Goal: Task Accomplishment & Management: Use online tool/utility

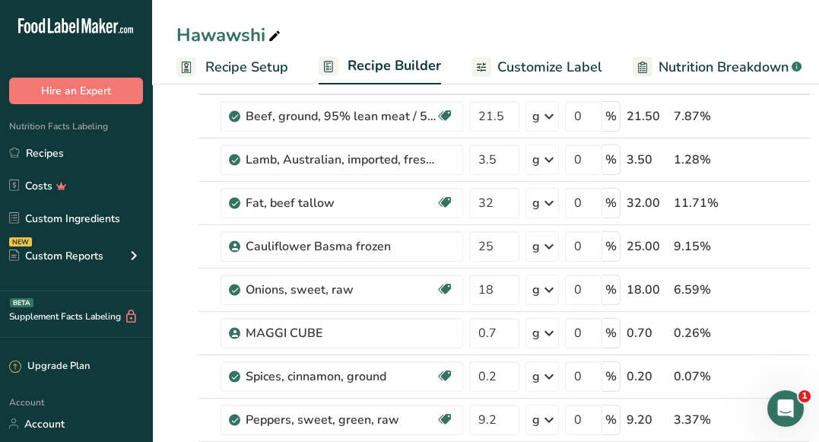
scroll to position [136, 0]
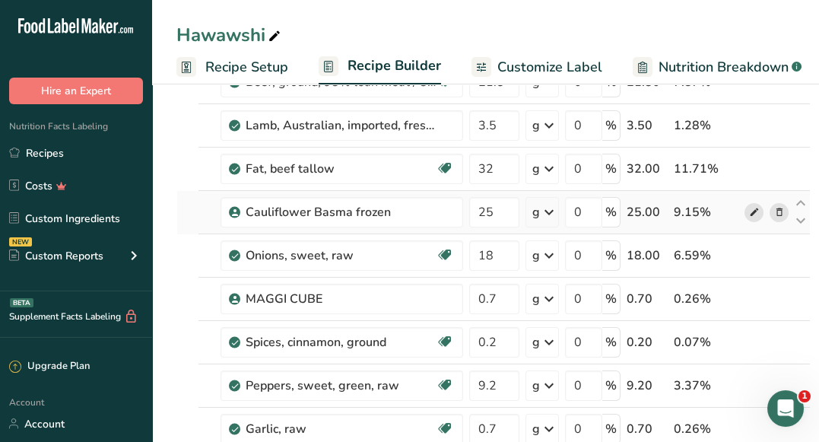
click at [749, 213] on icon at bounding box center [754, 213] width 11 height 16
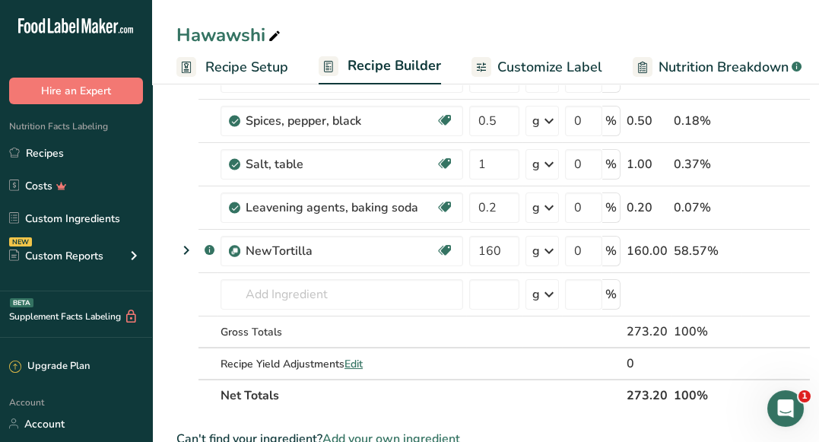
scroll to position [565, 0]
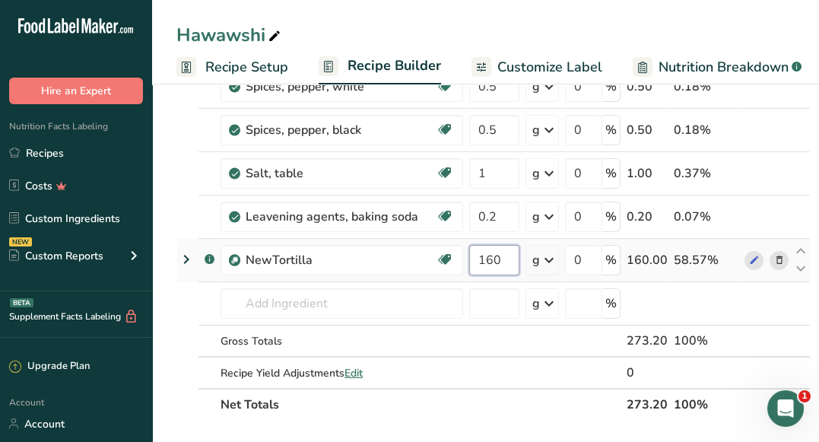
drag, startPoint x: 501, startPoint y: 259, endPoint x: 468, endPoint y: 252, distance: 34.0
click at [468, 252] on td "160" at bounding box center [494, 260] width 56 height 43
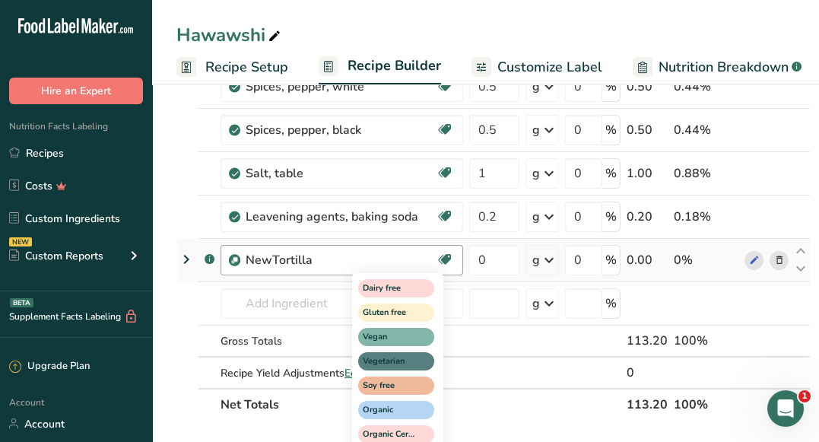
click at [358, 297] on div "Ingredient * Amount * Unit * Waste * .a-a{fill:#347362;}.b-a{fill:#fff;} Grams …" at bounding box center [493, 9] width 634 height 821
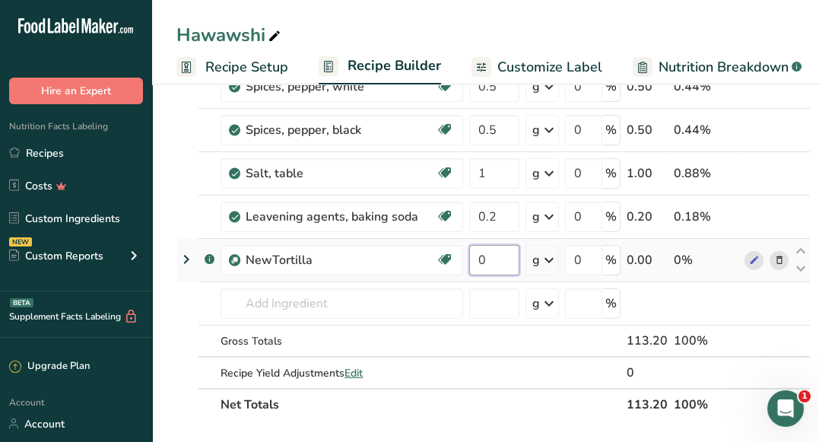
drag, startPoint x: 505, startPoint y: 252, endPoint x: 477, endPoint y: 254, distance: 28.2
click at [477, 254] on input "0" at bounding box center [494, 260] width 50 height 30
type input "160"
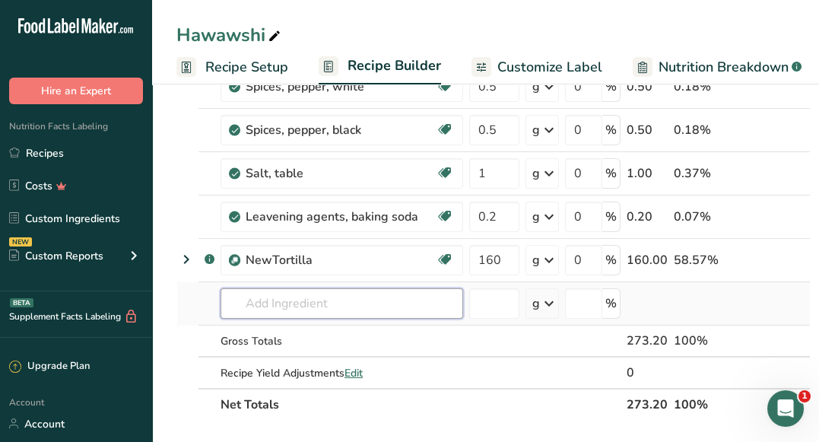
click at [341, 293] on div "Ingredient * Amount * Unit * Waste * .a-a{fill:#347362;}.b-a{fill:#fff;} Grams …" at bounding box center [493, 9] width 634 height 821
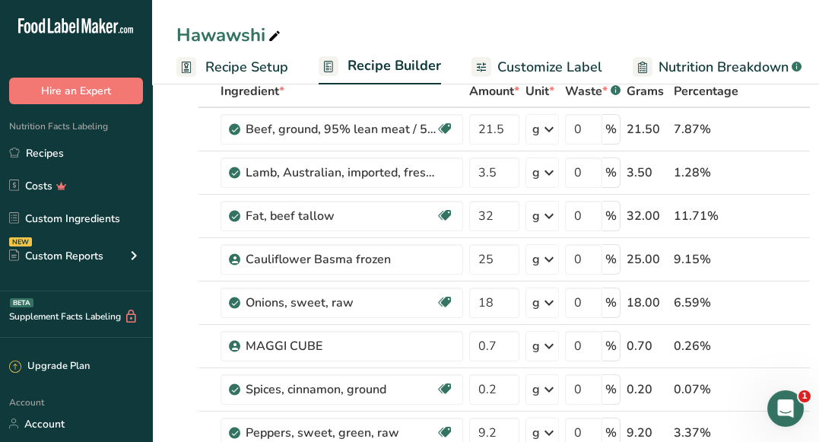
scroll to position [75, 0]
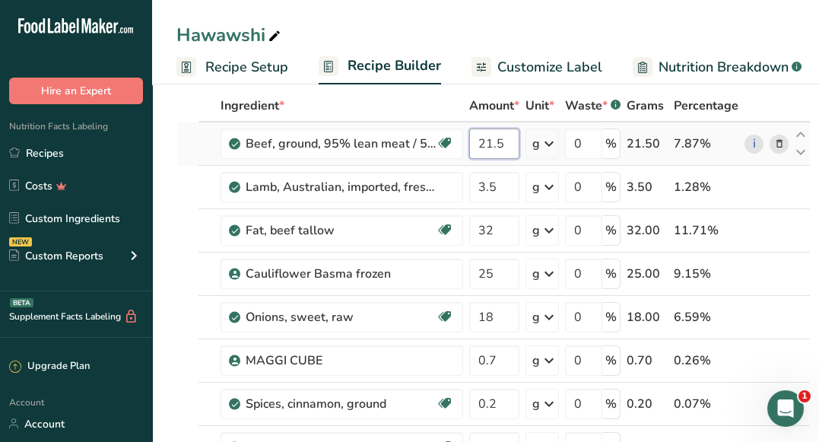
click at [487, 146] on input "21.5" at bounding box center [494, 143] width 50 height 30
click at [506, 151] on input "24.5" at bounding box center [494, 143] width 50 height 30
click at [491, 144] on input "24.5" at bounding box center [494, 143] width 50 height 30
type input "21.5"
click at [370, 44] on div "Hawawshi" at bounding box center [485, 34] width 667 height 27
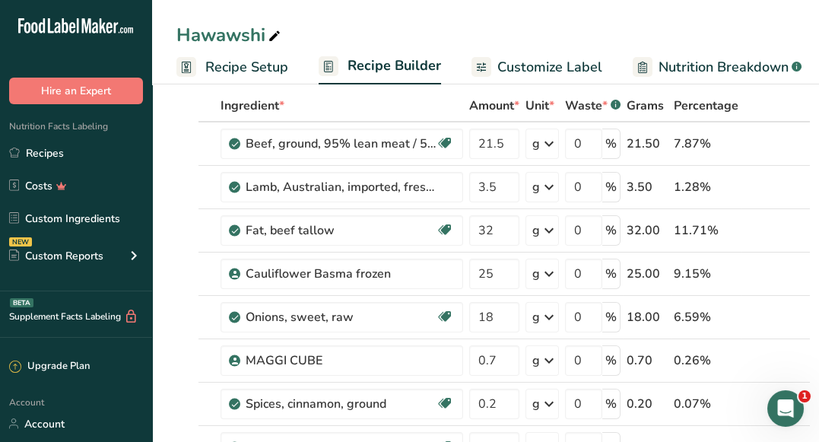
scroll to position [0, 0]
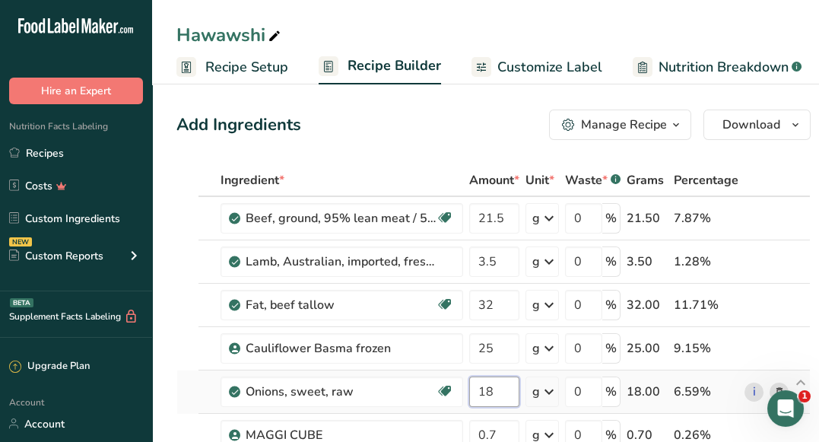
click at [500, 401] on input "18" at bounding box center [494, 391] width 50 height 30
type input "17.8"
click at [433, 113] on div "Add Ingredients Manage Recipe Delete Recipe Duplicate Recipe Scale Recipe Save …" at bounding box center [493, 124] width 634 height 30
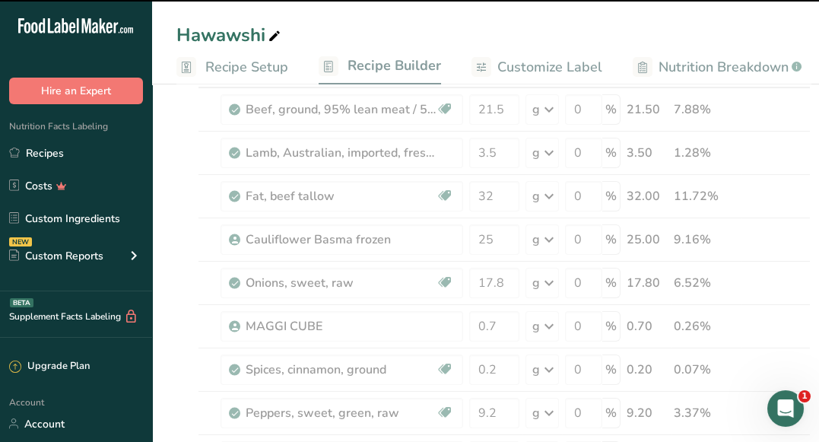
scroll to position [131, 0]
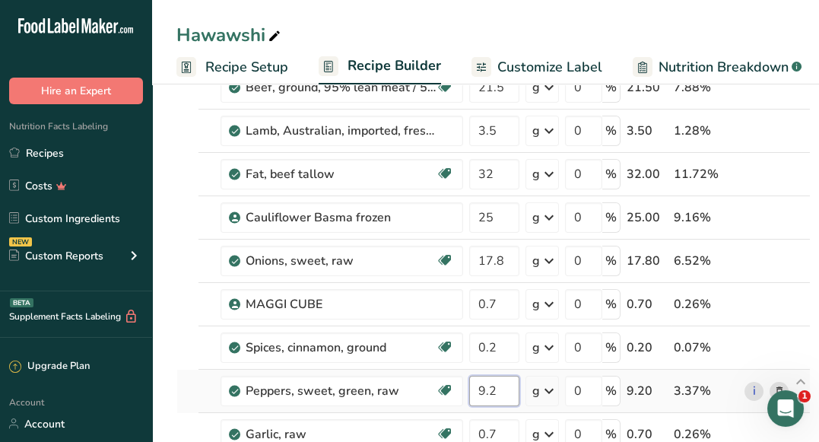
drag, startPoint x: 502, startPoint y: 391, endPoint x: 471, endPoint y: 389, distance: 31.3
click at [471, 389] on input "9.2" at bounding box center [494, 391] width 50 height 30
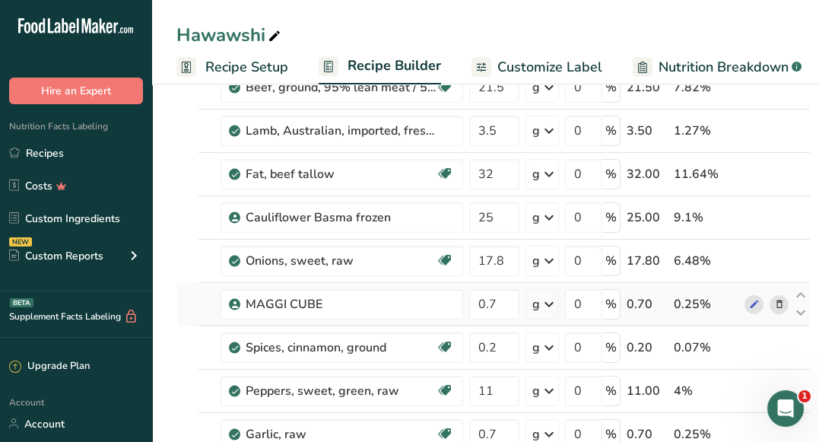
click at [180, 319] on div "Ingredient * Amount * Unit * Waste * .a-a{fill:#347362;}.b-a{fill:#fff;} Grams …" at bounding box center [493, 443] width 634 height 821
drag, startPoint x: 497, startPoint y: 386, endPoint x: 470, endPoint y: 386, distance: 27.4
click at [470, 386] on input "11" at bounding box center [494, 391] width 50 height 30
type input "9.3"
click at [187, 308] on div "Ingredient * Amount * Unit * Waste * .a-a{fill:#347362;}.b-a{fill:#fff;} Grams …" at bounding box center [493, 443] width 634 height 821
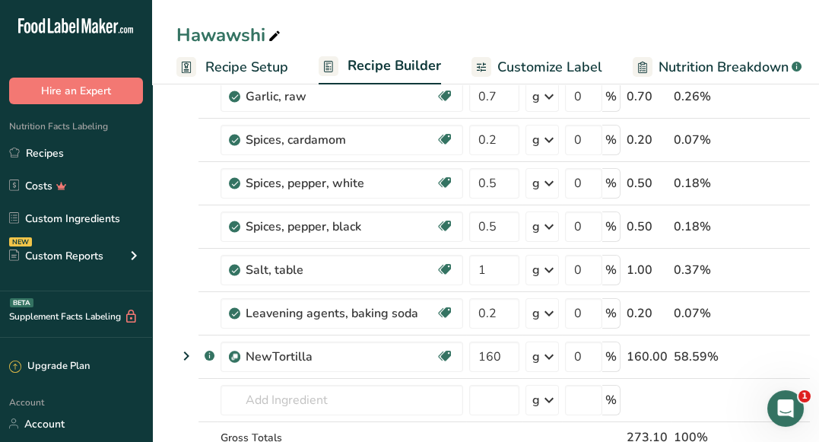
scroll to position [0, 0]
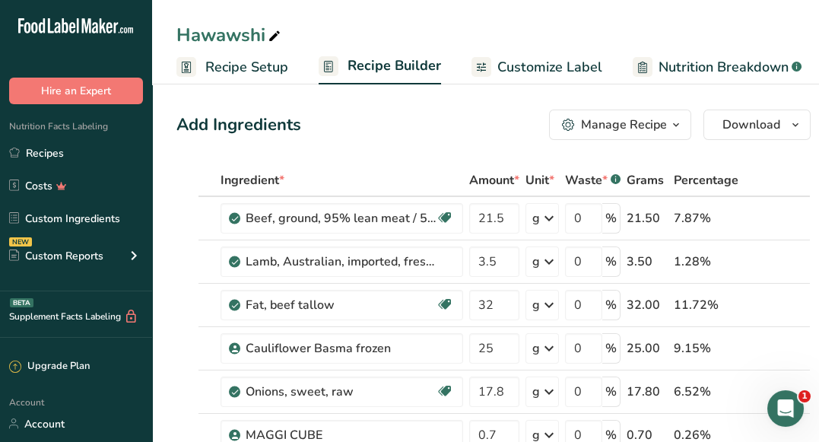
click at [534, 63] on span "Customize Label" at bounding box center [549, 67] width 105 height 21
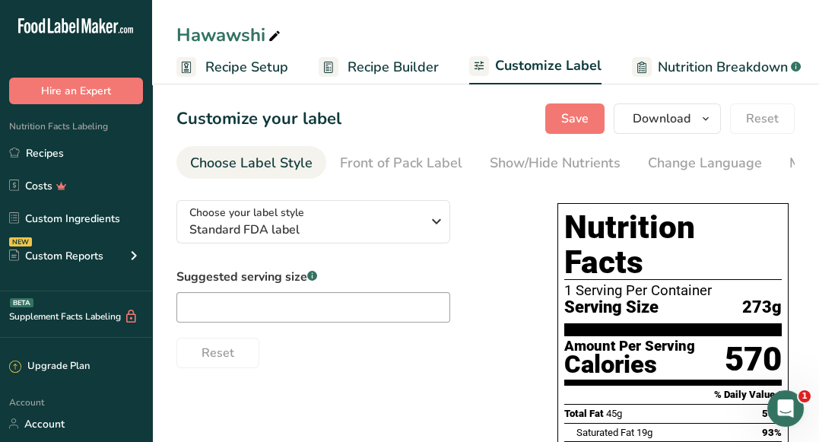
scroll to position [0, 297]
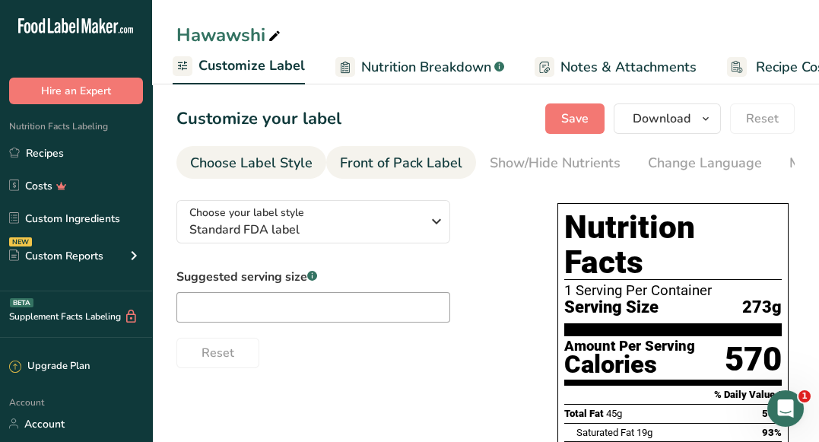
click at [420, 149] on link "Front of Pack Label" at bounding box center [401, 163] width 122 height 34
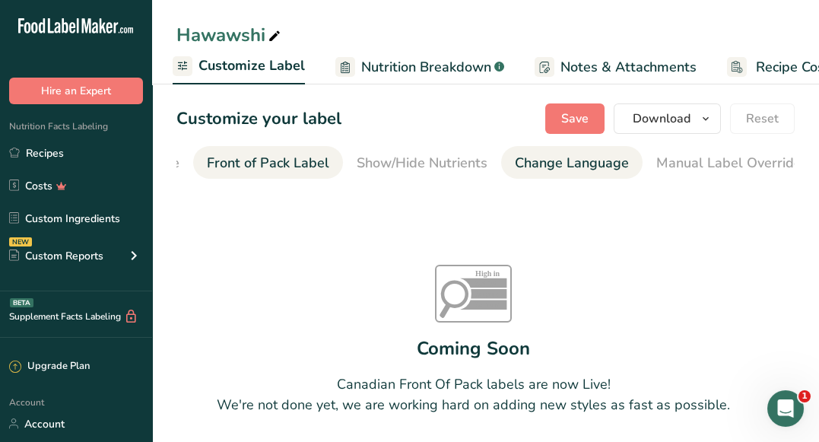
scroll to position [0, 147]
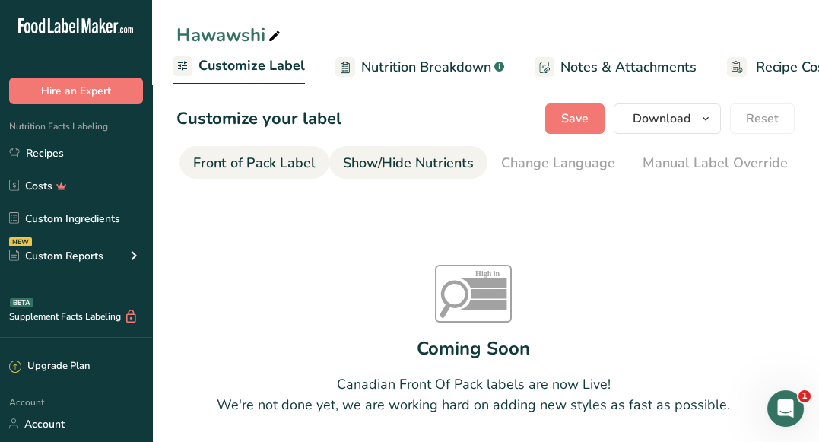
click at [396, 172] on div "Show/Hide Nutrients" at bounding box center [408, 163] width 131 height 21
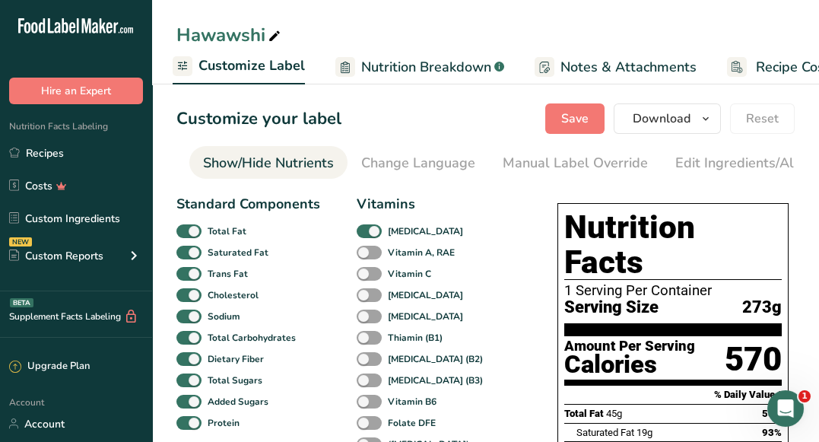
scroll to position [0, 294]
click at [193, 278] on span at bounding box center [188, 274] width 25 height 14
click at [186, 278] on input "Trans Fat" at bounding box center [181, 273] width 10 height 10
checkbox input "false"
click at [192, 290] on span at bounding box center [188, 295] width 25 height 14
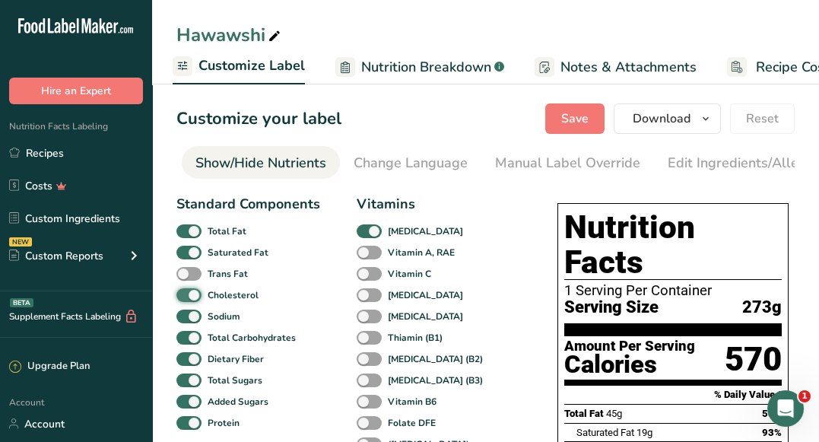
click at [186, 290] on input "Cholesterol" at bounding box center [181, 295] width 10 height 10
checkbox input "false"
click at [194, 275] on span at bounding box center [188, 274] width 25 height 14
click at [186, 275] on input "Trans Fat" at bounding box center [181, 273] width 10 height 10
checkbox input "true"
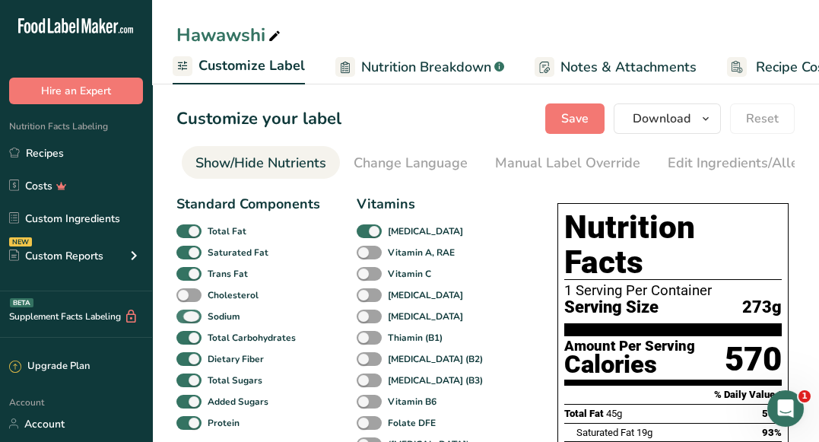
click at [191, 315] on span at bounding box center [188, 316] width 25 height 14
click at [186, 315] on input "Sodium" at bounding box center [181, 316] width 10 height 10
checkbox input "false"
click at [565, 121] on span "Save" at bounding box center [574, 118] width 27 height 18
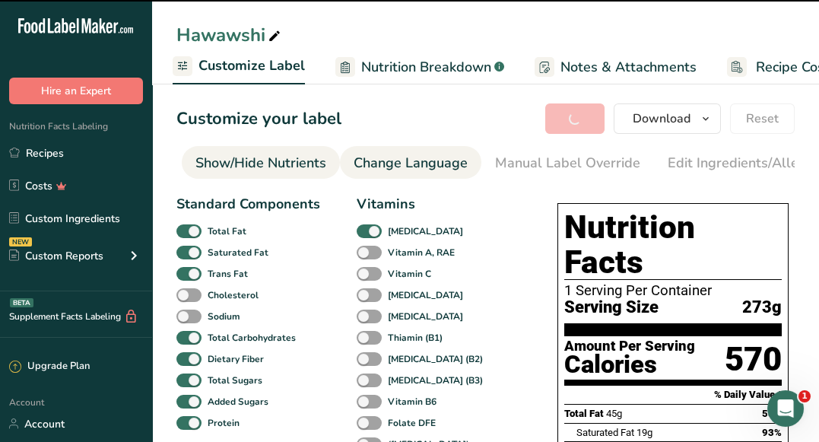
click at [427, 159] on div "Change Language" at bounding box center [411, 163] width 114 height 21
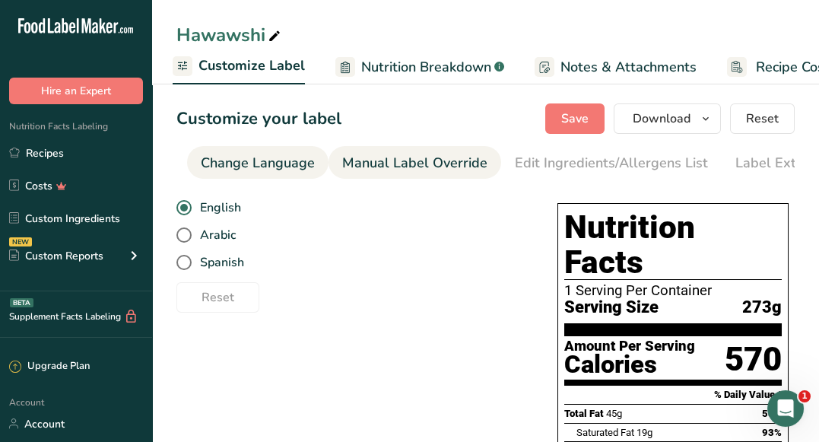
scroll to position [0, 452]
click at [437, 159] on div "Manual Label Override" at bounding box center [409, 163] width 145 height 21
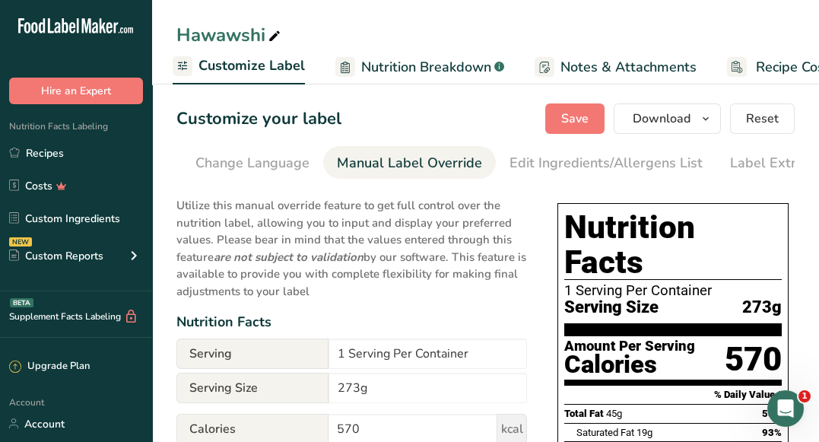
scroll to position [0, 486]
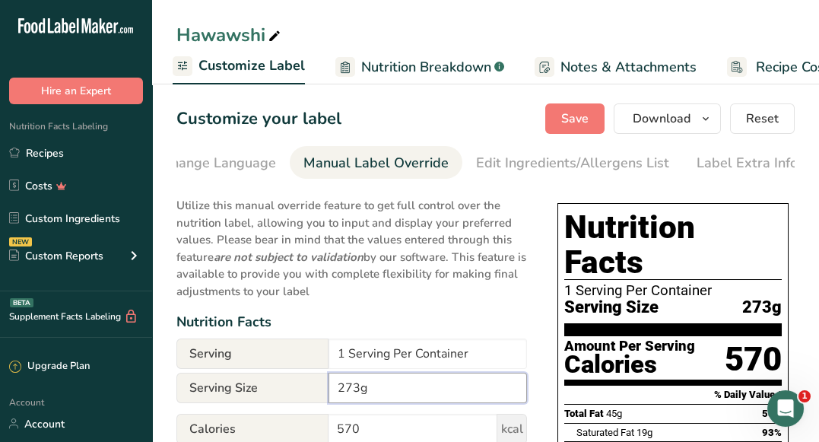
drag, startPoint x: 359, startPoint y: 392, endPoint x: 337, endPoint y: 391, distance: 22.1
click at [337, 391] on input "273g" at bounding box center [427, 388] width 198 height 30
type input "150g"
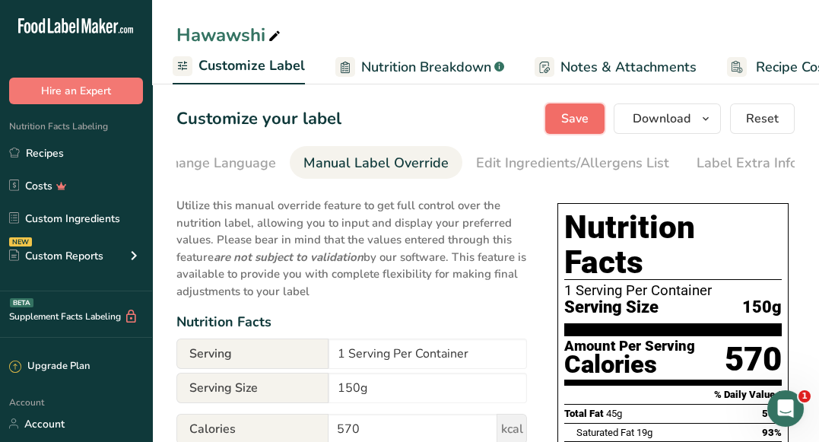
click at [585, 122] on span "Save" at bounding box center [574, 118] width 27 height 18
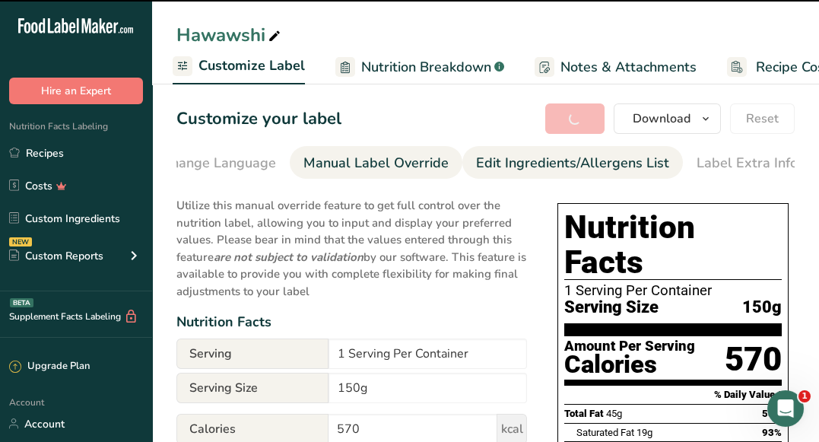
click at [645, 164] on div "Edit Ingredients/Allergens List" at bounding box center [572, 163] width 193 height 21
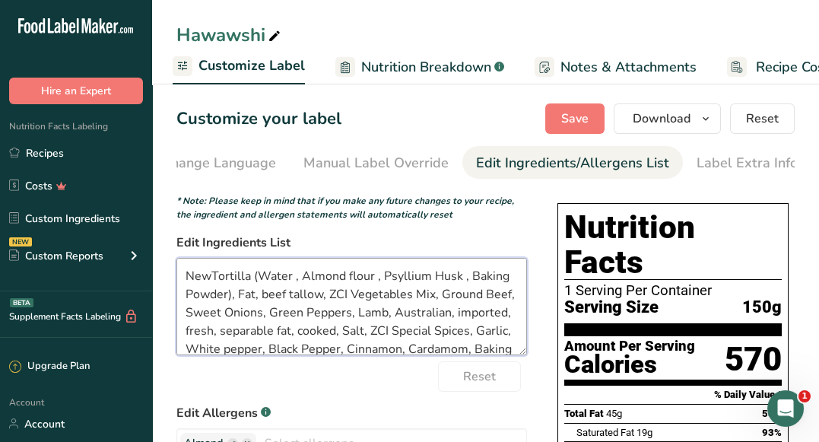
drag, startPoint x: 206, startPoint y: 269, endPoint x: 177, endPoint y: 278, distance: 30.1
click at [177, 278] on textarea "NewTortilla (Water , Almond flour , Psyllium Husk , Baking Powder), Fat, beef t…" at bounding box center [351, 306] width 350 height 97
drag, startPoint x: 272, startPoint y: 282, endPoint x: 227, endPoint y: 280, distance: 45.7
click at [227, 280] on textarea "Tortilla (Water , Almond flour , Psyllium Husk , Baking Powder), Fat, beef tall…" at bounding box center [351, 306] width 350 height 97
drag, startPoint x: 229, startPoint y: 300, endPoint x: 227, endPoint y: 284, distance: 16.8
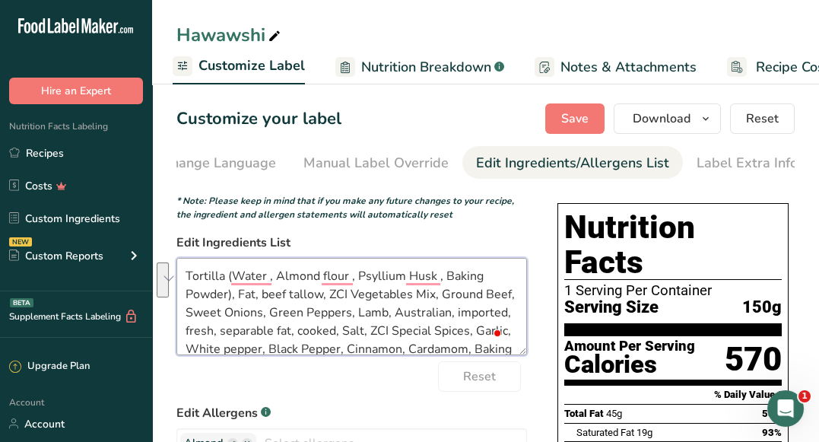
click at [227, 284] on textarea "Tortilla (Water , Almond flour , Psyllium Husk , Baking Powder), Fat, beef tall…" at bounding box center [351, 306] width 350 height 97
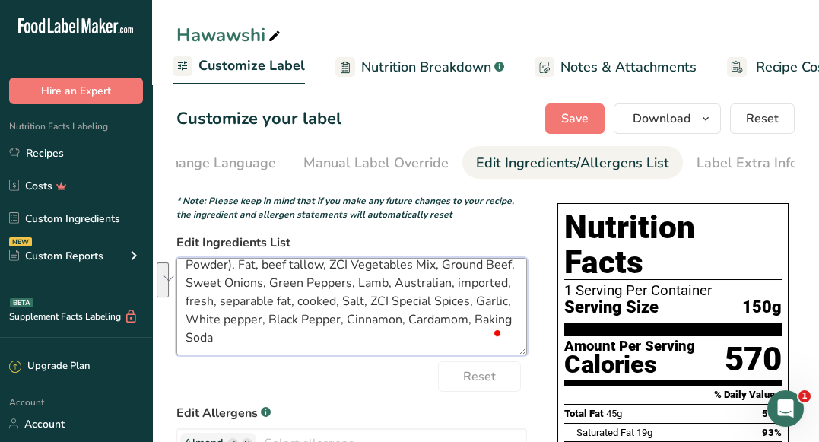
scroll to position [30, 0]
drag, startPoint x: 334, startPoint y: 345, endPoint x: 215, endPoint y: 284, distance: 133.6
click at [215, 284] on textarea "Tortilla (Water , Almond flour , Psyllium Husk , Baking Powder), Fat, beef tall…" at bounding box center [351, 306] width 350 height 97
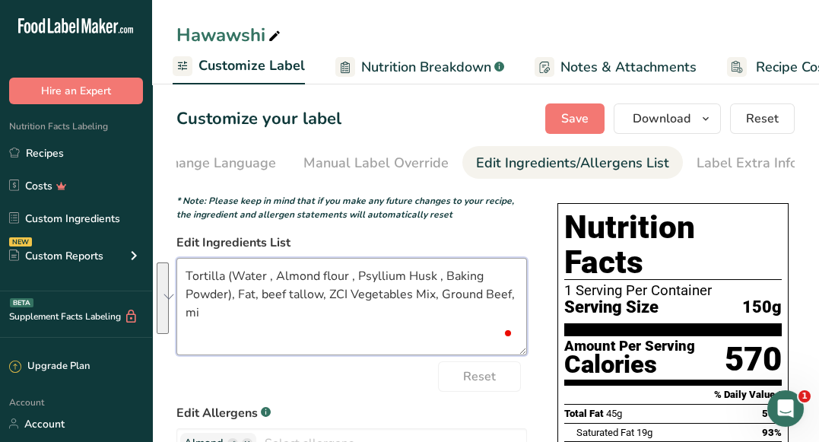
scroll to position [0, 0]
drag, startPoint x: 226, startPoint y: 278, endPoint x: 233, endPoint y: 296, distance: 19.8
click at [233, 296] on textarea "Tortilla (Water , Almond flour , Psyllium Husk , Baking Powder), Fat, beef tall…" at bounding box center [351, 306] width 350 height 97
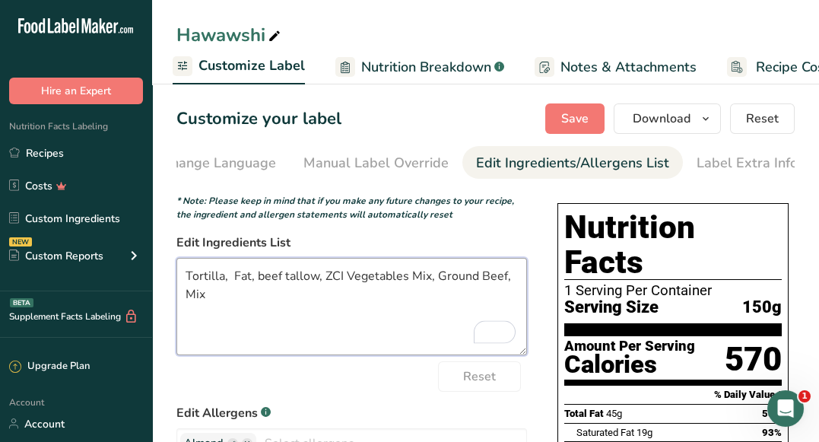
click at [183, 280] on textarea "Tortilla, Fat, beef tallow, ZCI Vegetables Mix, Ground Beef, Mix" at bounding box center [351, 306] width 350 height 97
click at [262, 277] on textarea "Tortilla, Fat, beef tallow, ZCI Vegetables Mix, Ground Beef, Mix" at bounding box center [351, 306] width 350 height 97
drag, startPoint x: 435, startPoint y: 281, endPoint x: 235, endPoint y: 274, distance: 200.1
click at [235, 274] on textarea "Tortilla, Fat, Beef tallow, ZCI Vegetables Mix, Ground Beef, Mix" at bounding box center [351, 306] width 350 height 97
click at [300, 278] on textarea "Tortilla, Ground Beef, Mix" at bounding box center [351, 306] width 350 height 97
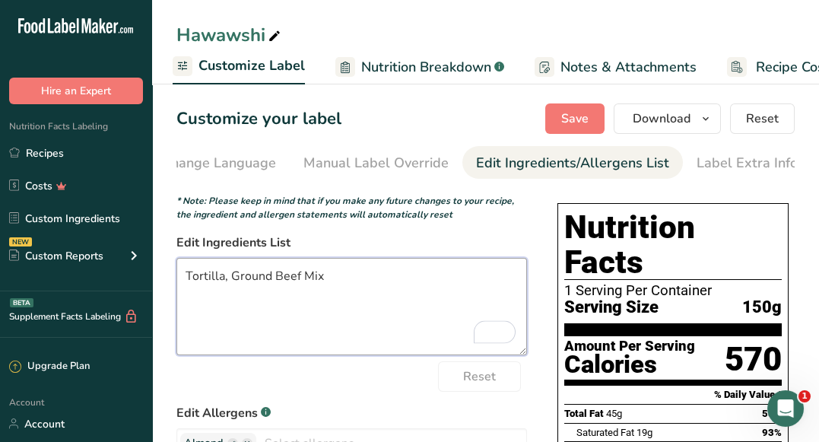
click at [227, 278] on textarea "Tortilla, Ground Beef Mix" at bounding box center [351, 306] width 350 height 97
click at [341, 281] on textarea "Tortilla, Ground Beef Mix" at bounding box center [351, 306] width 350 height 97
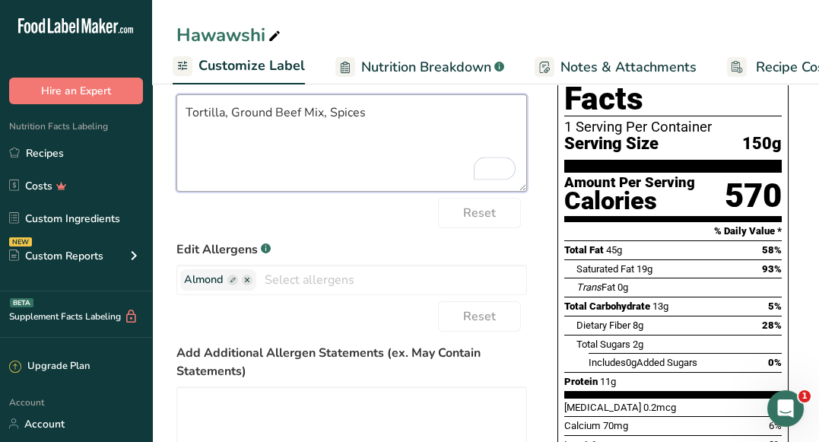
scroll to position [164, 0]
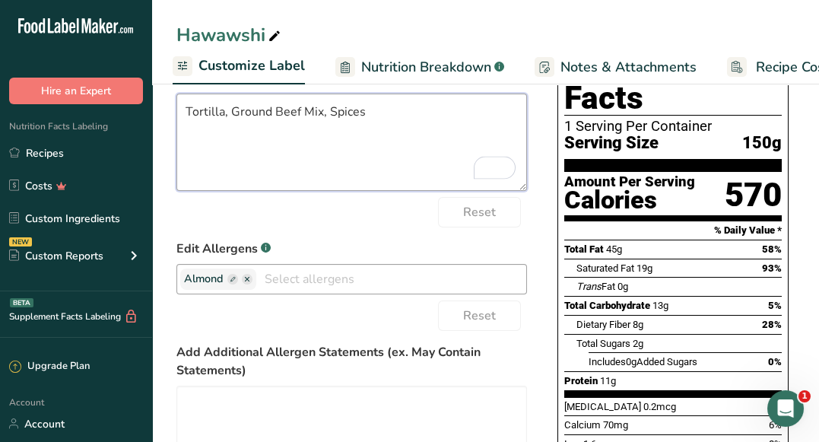
type textarea "Tortilla, Ground Beef Mix, Spices"
click at [285, 288] on input "text" at bounding box center [391, 279] width 270 height 24
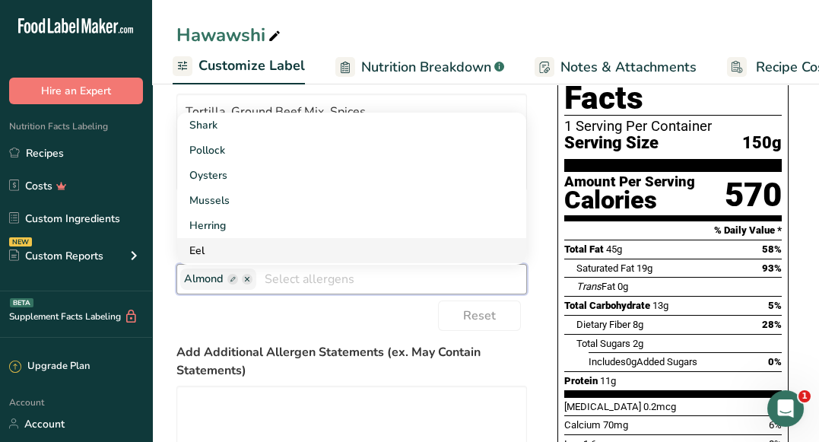
scroll to position [1226, 0]
click at [225, 336] on form "* Note: Please keep in mind that if you make any future changes to your recipe,…" at bounding box center [351, 292] width 350 height 524
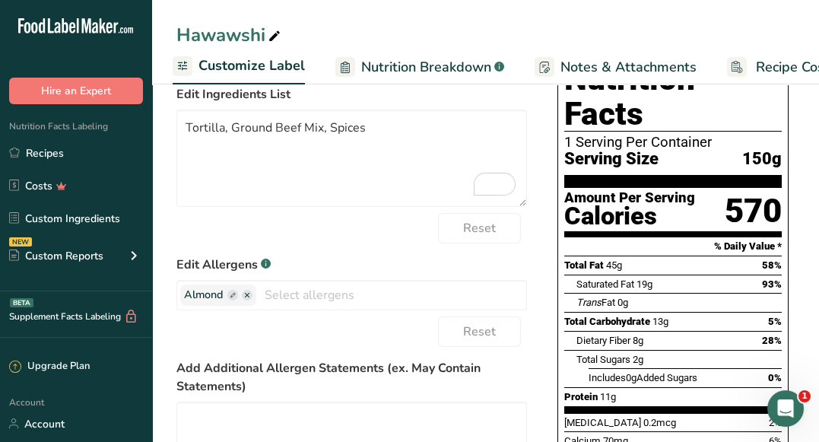
scroll to position [0, 0]
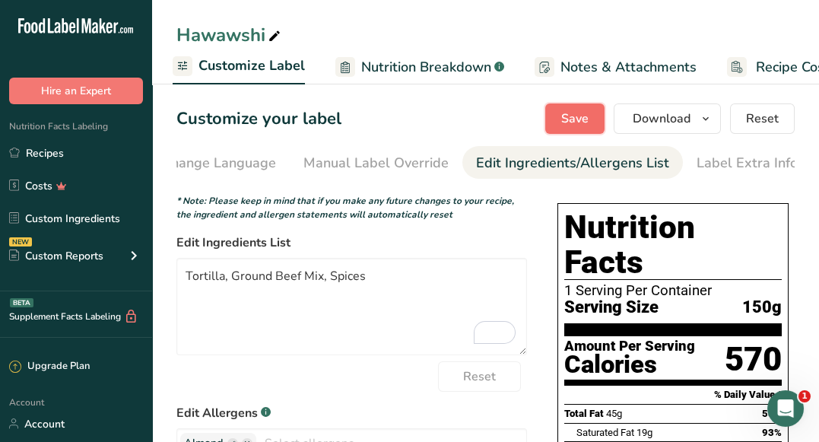
click at [576, 116] on span "Save" at bounding box center [574, 118] width 27 height 18
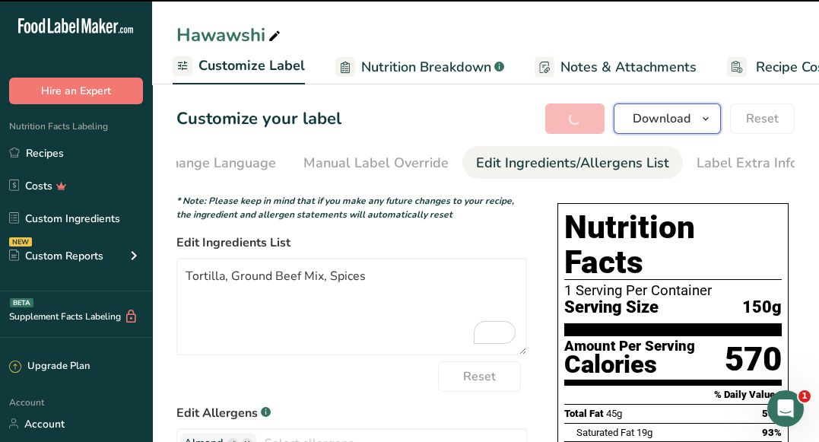
click at [633, 119] on button "Download" at bounding box center [667, 118] width 107 height 30
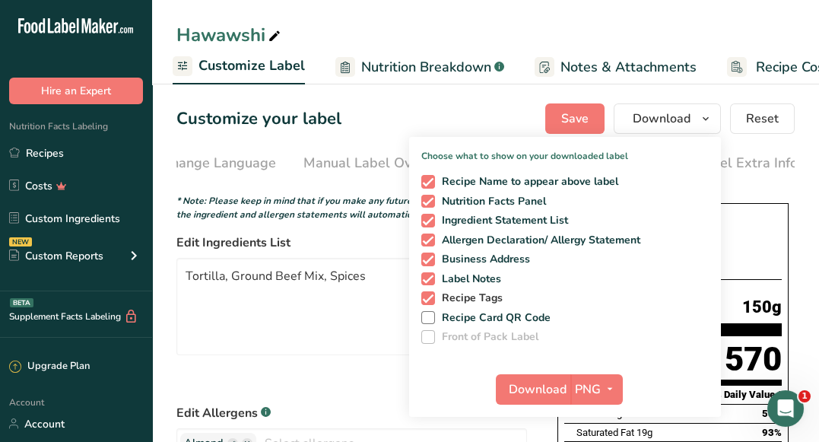
click at [431, 299] on span at bounding box center [428, 298] width 14 height 14
click at [431, 299] on input "Recipe Tags" at bounding box center [426, 298] width 10 height 10
checkbox input "false"
click at [526, 389] on span "Download" at bounding box center [538, 389] width 58 height 18
click at [390, 252] on label "Edit Ingredients List" at bounding box center [351, 242] width 350 height 18
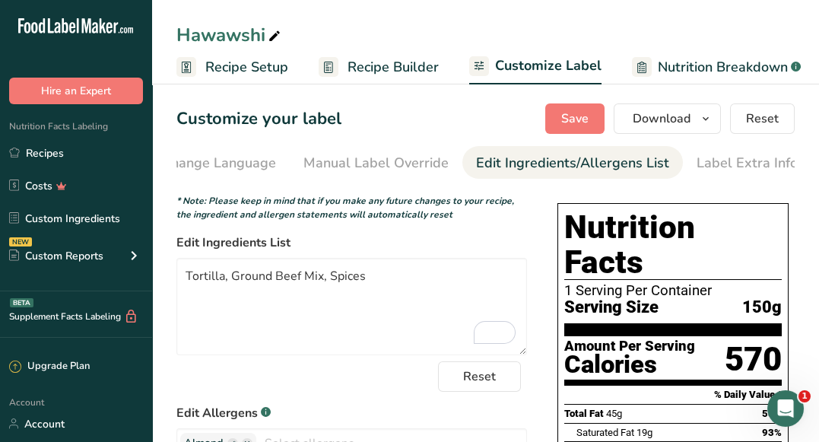
click at [265, 74] on span "Recipe Setup" at bounding box center [246, 67] width 83 height 21
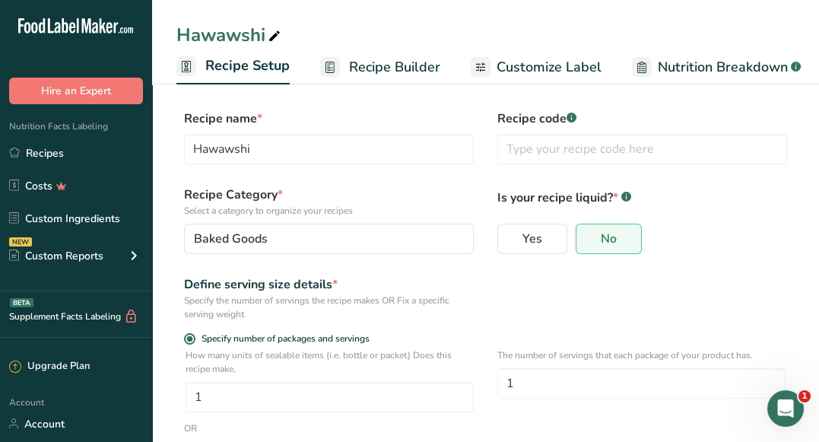
scroll to position [0, 5]
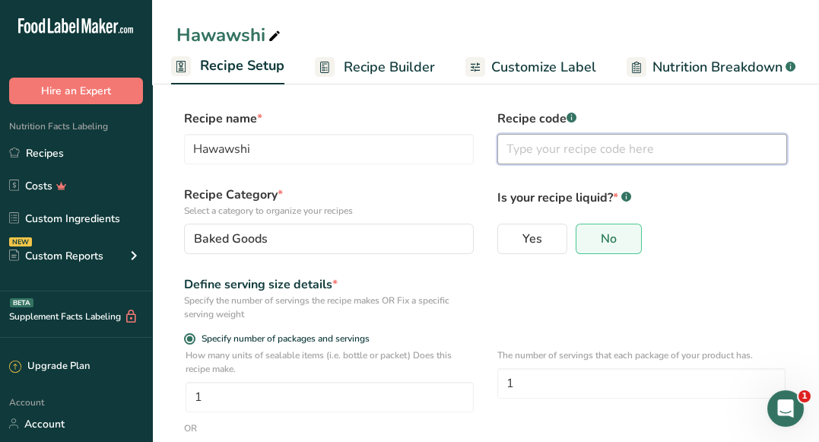
click at [525, 152] on input "text" at bounding box center [642, 149] width 290 height 30
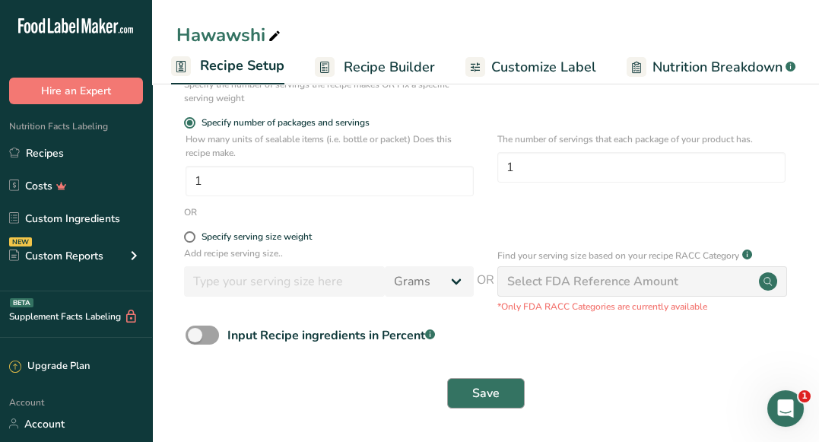
type input "[DATE]"
click at [474, 406] on button "Save" at bounding box center [486, 393] width 78 height 30
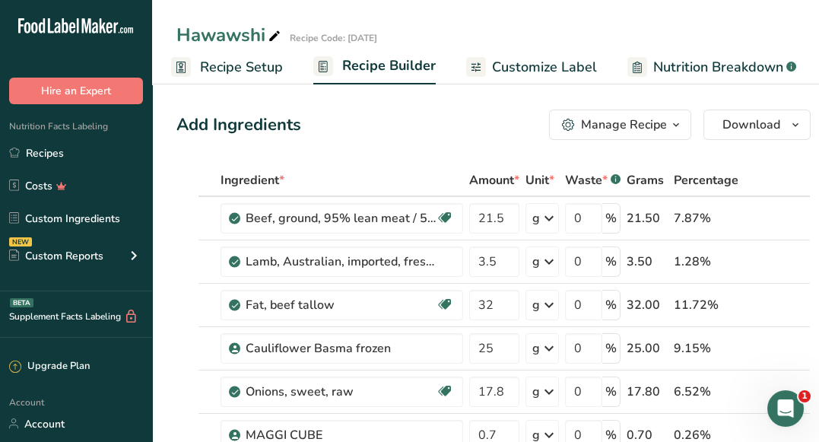
click at [265, 69] on span "Recipe Setup" at bounding box center [241, 67] width 83 height 21
click at [396, 66] on span "Recipe Builder" at bounding box center [389, 66] width 94 height 21
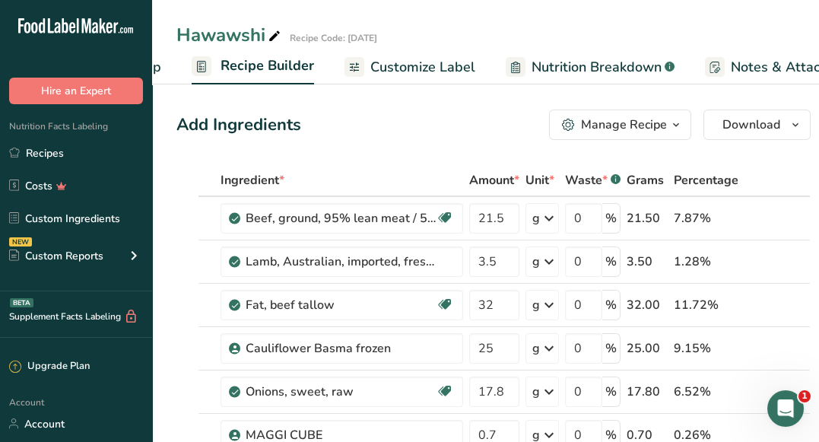
scroll to position [0, 146]
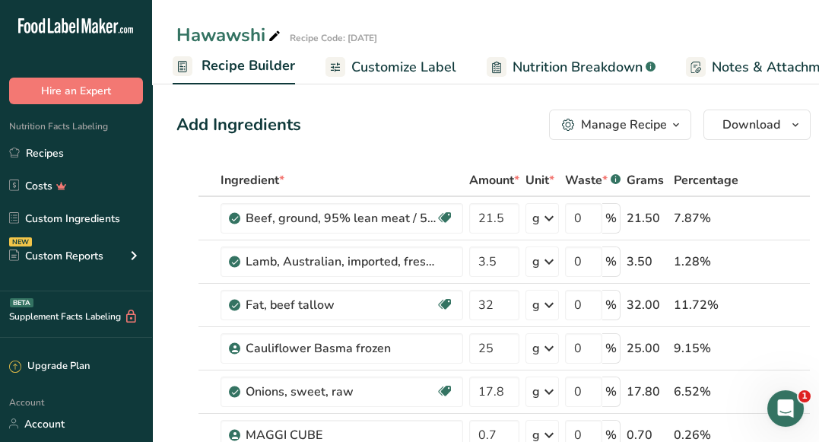
click at [652, 117] on div "Manage Recipe" at bounding box center [624, 125] width 86 height 18
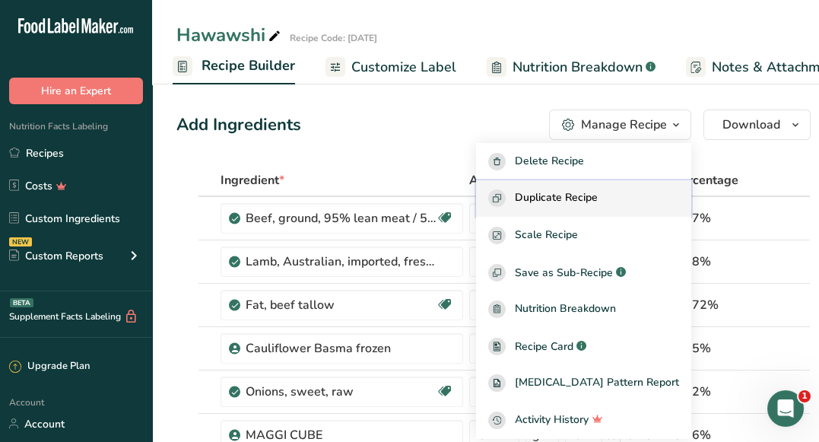
click at [598, 195] on span "Duplicate Recipe" at bounding box center [556, 197] width 83 height 17
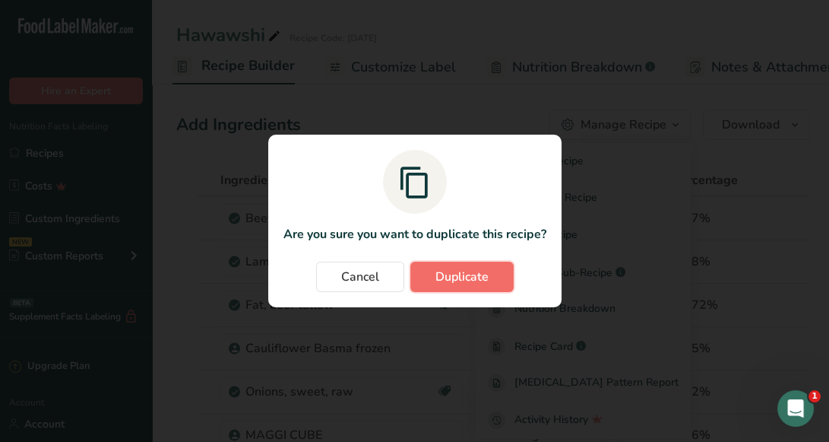
click at [463, 268] on span "Duplicate" at bounding box center [462, 277] width 53 height 18
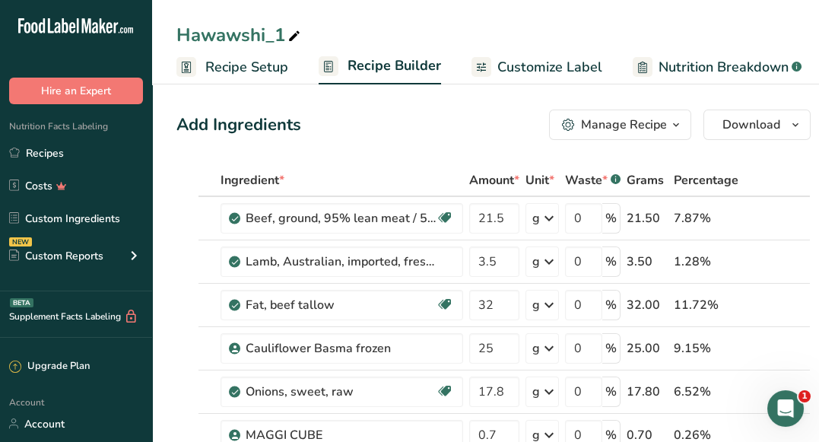
click at [293, 38] on icon at bounding box center [294, 36] width 14 height 21
type input "Hawawshi Cheese"
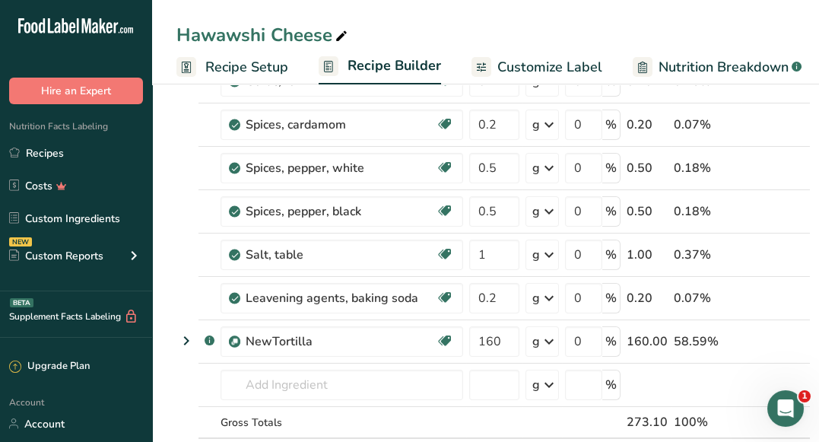
scroll to position [504, 0]
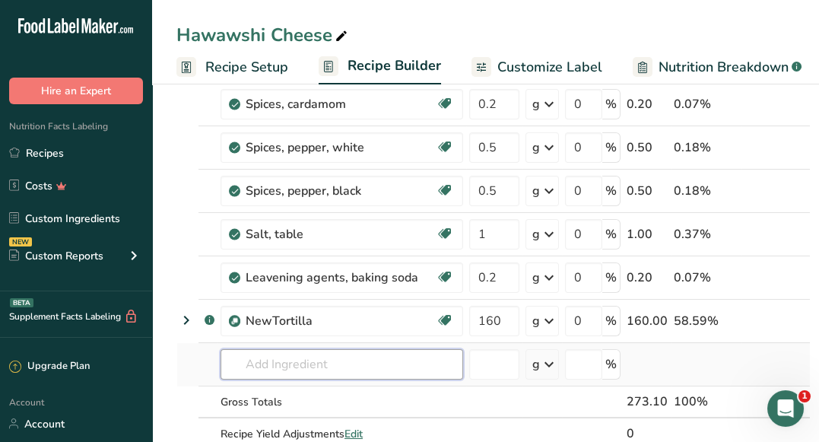
click at [359, 349] on input "text" at bounding box center [341, 364] width 243 height 30
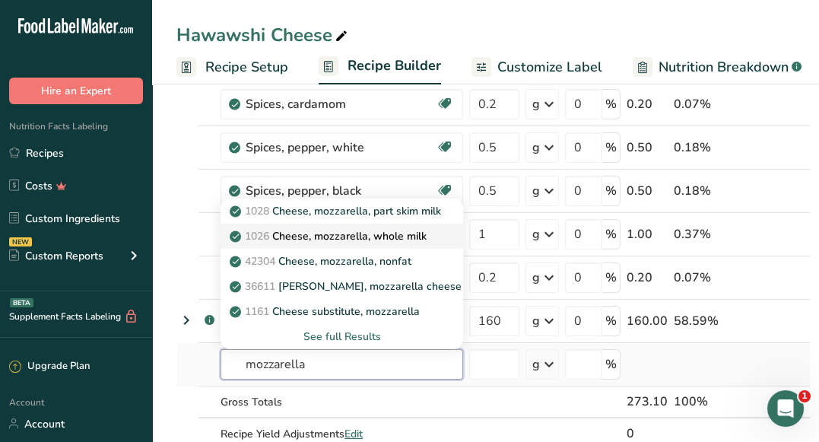
type input "Cheese, mozzarella, whole milk"
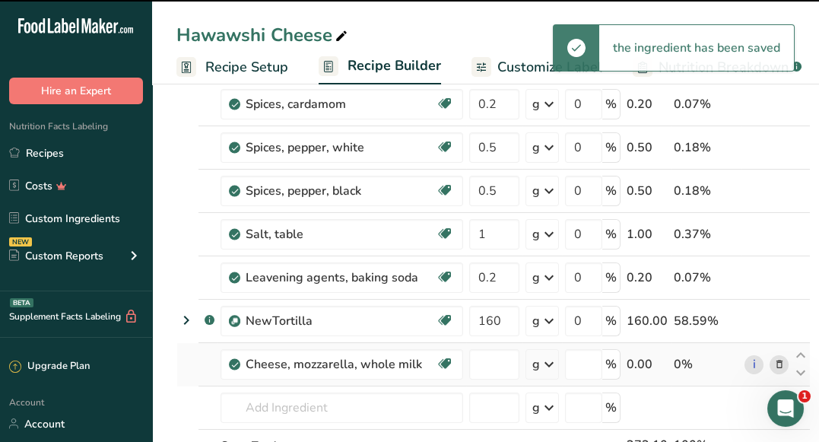
type input "0"
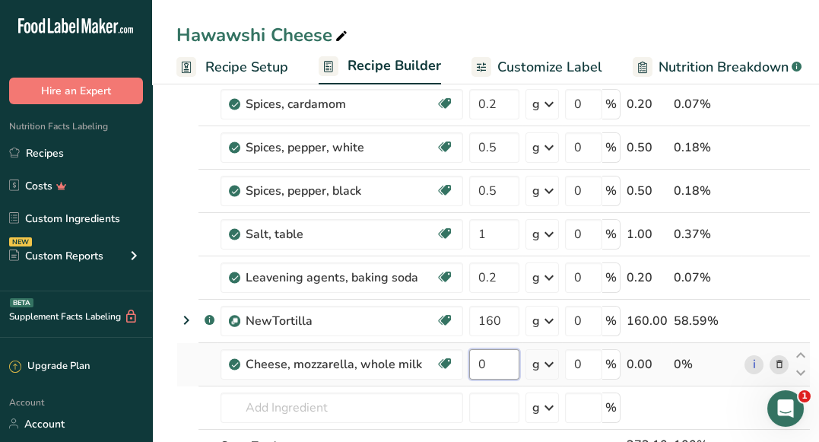
click at [498, 364] on input "0" at bounding box center [494, 364] width 50 height 30
type input "2.9"
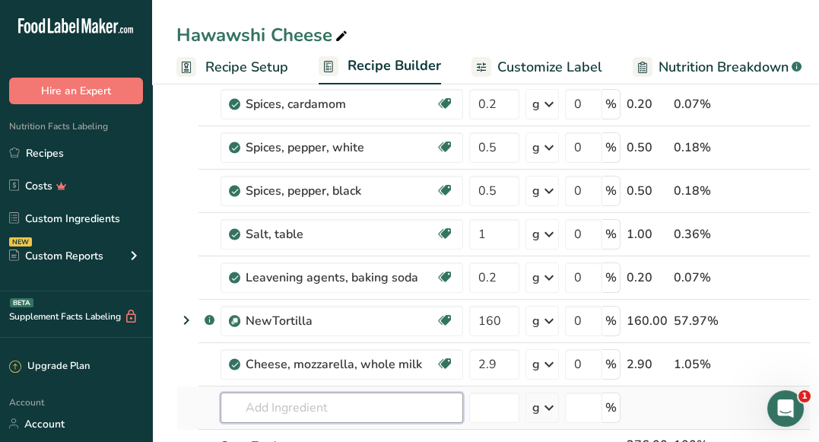
click at [357, 392] on div "Ingredient * Amount * Unit * Waste * .a-a{fill:#347362;}.b-a{fill:#fff;} Grams …" at bounding box center [493, 92] width 634 height 864
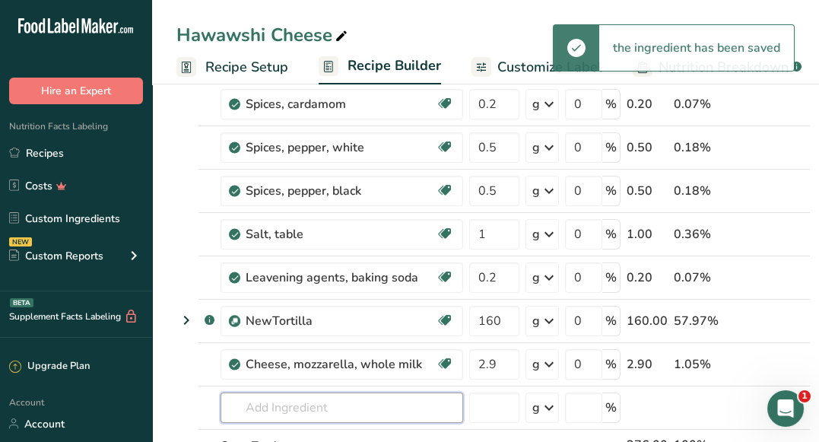
scroll to position [0, 0]
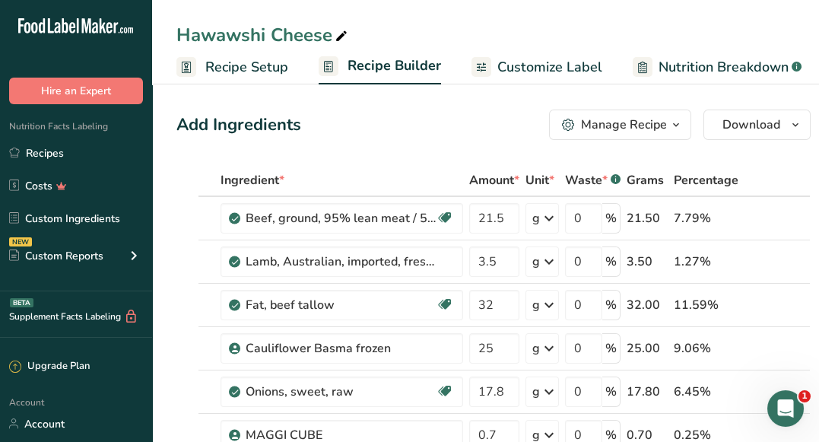
click at [483, 68] on icon at bounding box center [481, 67] width 12 height 19
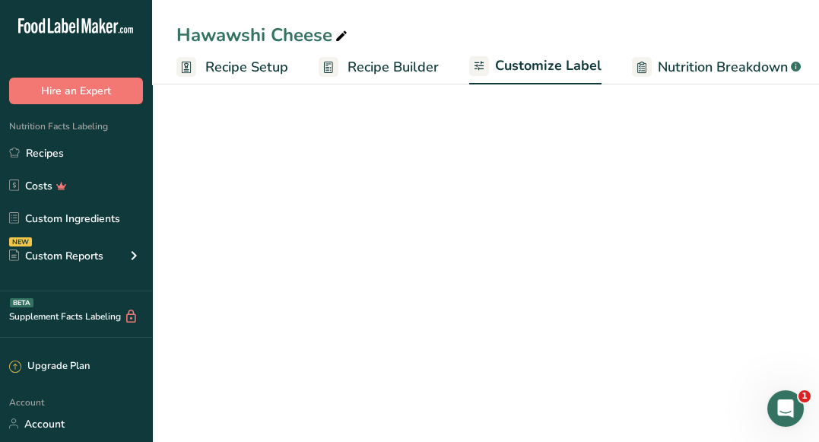
scroll to position [0, 297]
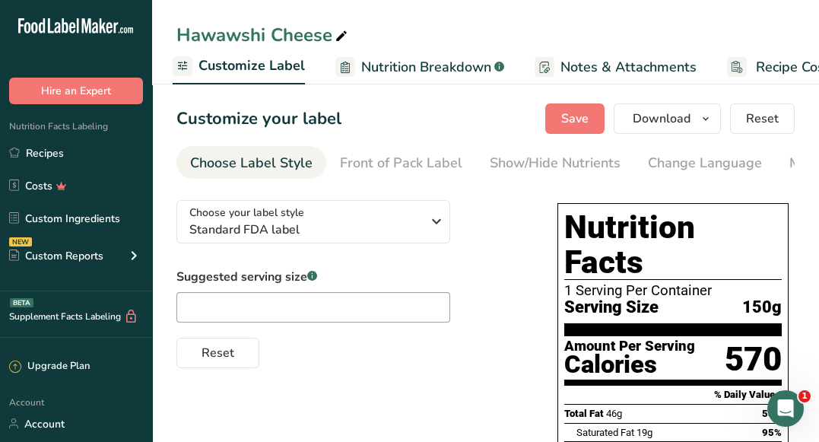
drag, startPoint x: 270, startPoint y: 31, endPoint x: 173, endPoint y: 28, distance: 96.6
click at [173, 28] on div "Hawawshi Cheese" at bounding box center [485, 34] width 667 height 27
copy div "Hawawshi"
click at [339, 37] on icon at bounding box center [342, 36] width 14 height 21
drag, startPoint x: 265, startPoint y: 33, endPoint x: 165, endPoint y: 34, distance: 100.4
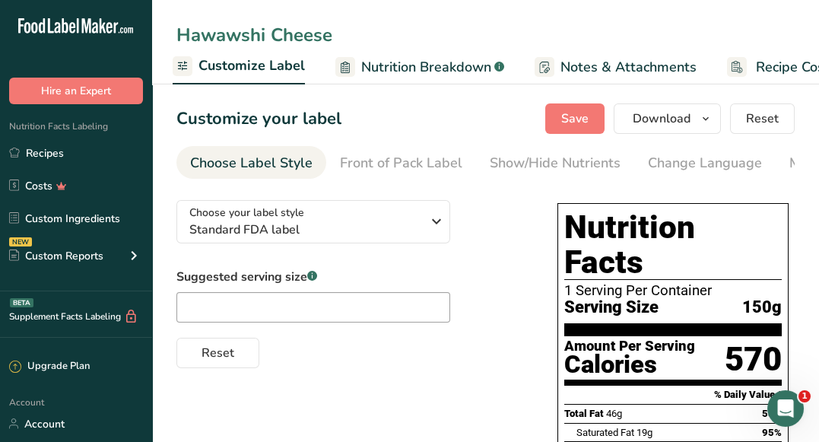
click at [165, 34] on div "Hawawshi Cheese" at bounding box center [485, 34] width 667 height 27
click at [197, 36] on input "Hawawshi Cheese" at bounding box center [485, 34] width 618 height 27
click at [246, 33] on input "Cheese" at bounding box center [485, 34] width 618 height 27
click at [188, 30] on input "Cheese Hawawshi" at bounding box center [485, 34] width 618 height 27
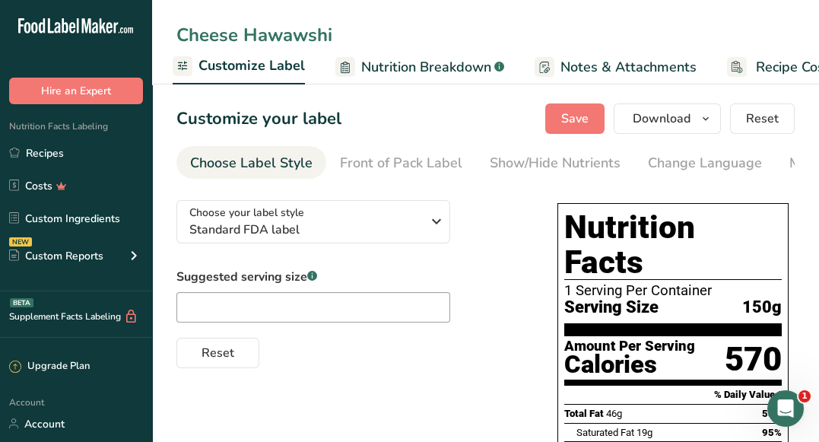
type input "Cheese Hawawshi"
click at [417, 131] on div "Customize your label Save Download Choose what to show on your downloaded label…" at bounding box center [485, 118] width 618 height 30
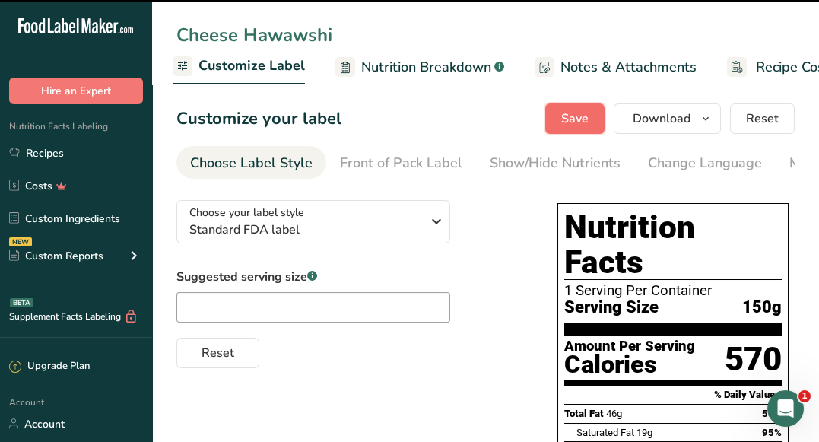
click at [592, 106] on button "Save" at bounding box center [574, 118] width 59 height 30
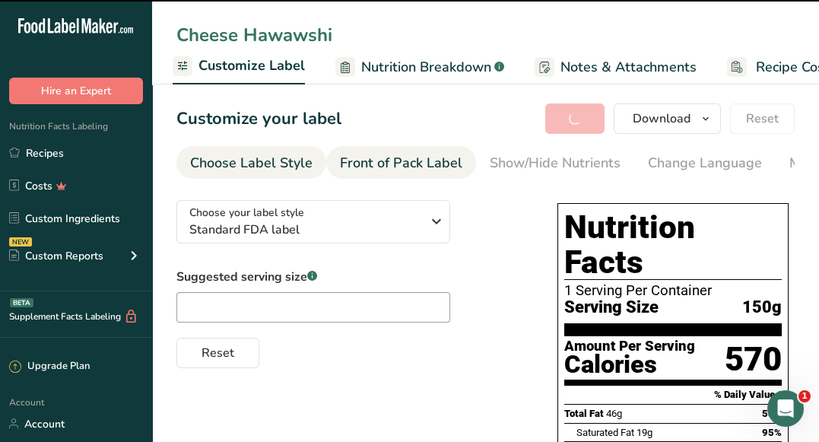
click at [388, 155] on div "Front of Pack Label" at bounding box center [401, 163] width 122 height 21
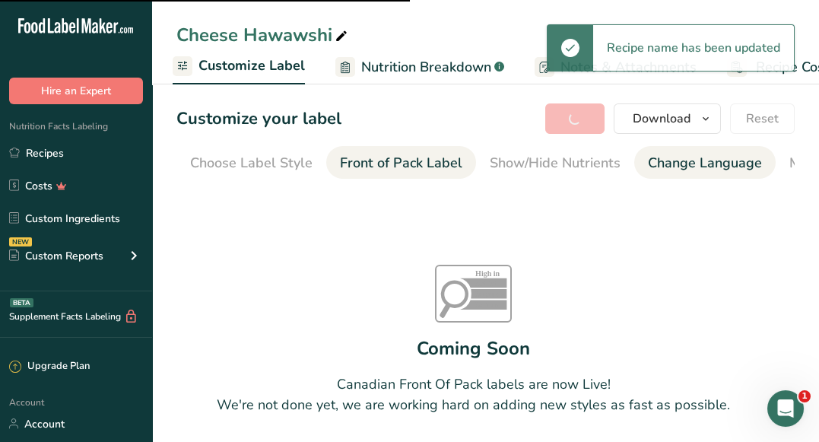
scroll to position [0, 3]
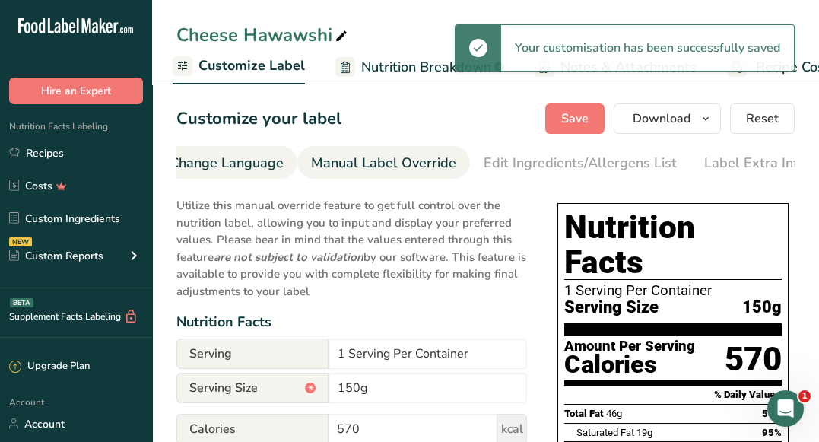
scroll to position [0, 486]
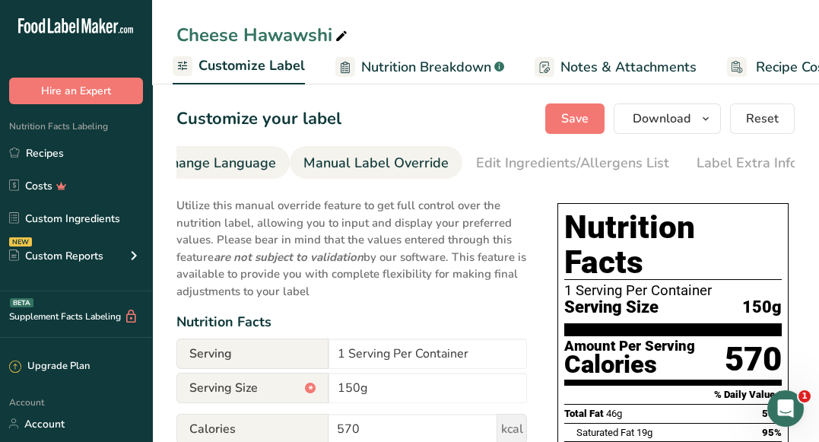
click at [683, 167] on li "Label Extra Info" at bounding box center [747, 162] width 128 height 33
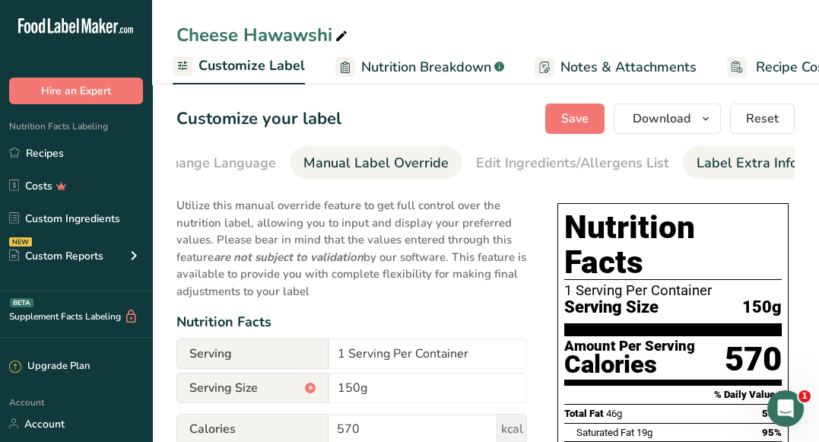
click at [711, 162] on div "Label Extra Info" at bounding box center [746, 163] width 101 height 21
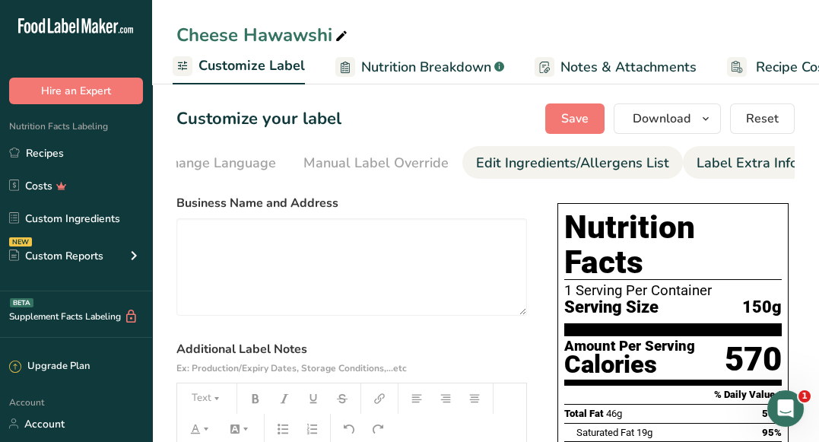
click at [614, 164] on div "Edit Ingredients/Allergens List" at bounding box center [572, 163] width 193 height 21
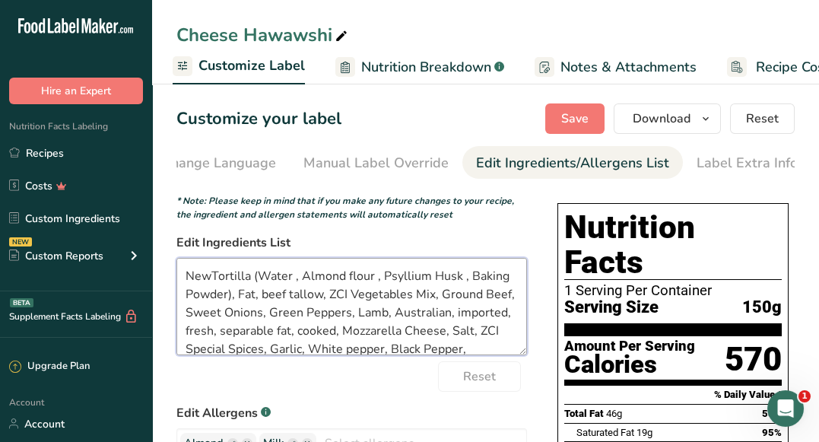
drag, startPoint x: 210, startPoint y: 279, endPoint x: 180, endPoint y: 278, distance: 29.7
click at [180, 278] on textarea "NewTortilla (Water , Almond flour , Psyllium Husk , Baking Powder), Fat, beef t…" at bounding box center [351, 306] width 350 height 97
type textarea "Tortilla (Water , Almond flour , Psyllium Husk , Baking Powder), Fat, beef tall…"
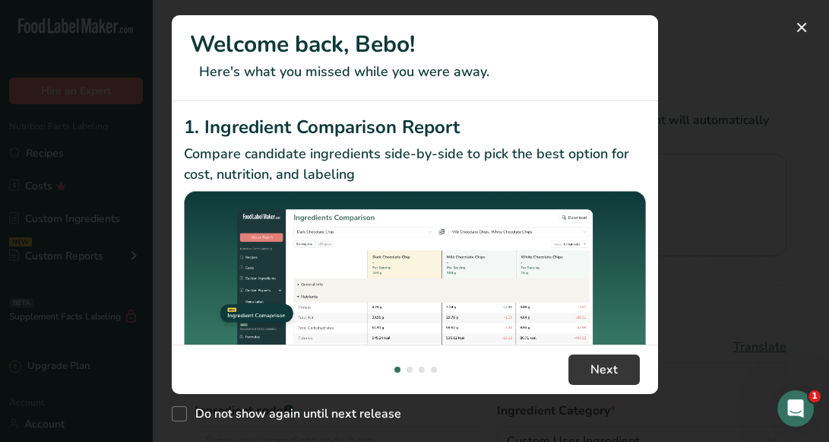
click at [820, 33] on div "New Features" at bounding box center [414, 221] width 829 height 442
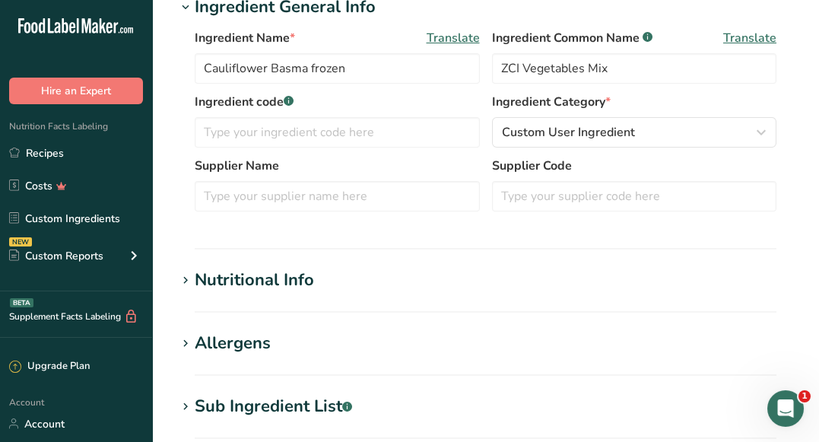
scroll to position [351, 0]
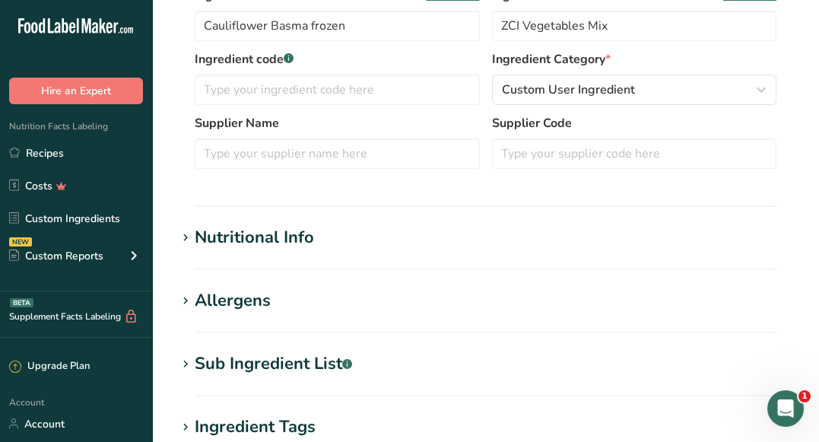
click at [668, 263] on section "Nutritional Info Serving Size .a-a{fill:#347362;}.b-a{fill:#fff;} Add ingredien…" at bounding box center [485, 247] width 618 height 45
click at [268, 233] on div "Nutritional Info" at bounding box center [254, 237] width 119 height 25
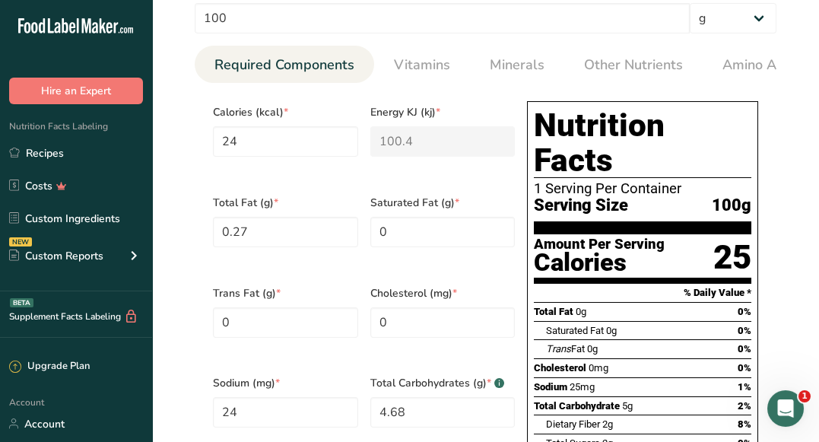
scroll to position [658, 0]
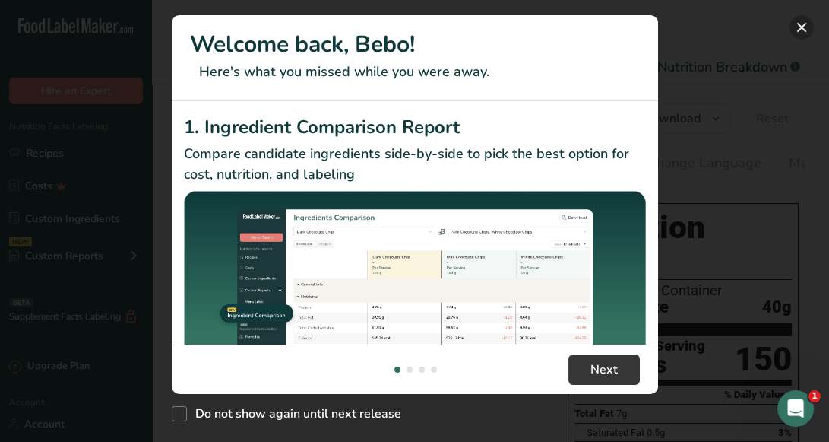
click at [804, 22] on button "New Features" at bounding box center [802, 27] width 24 height 24
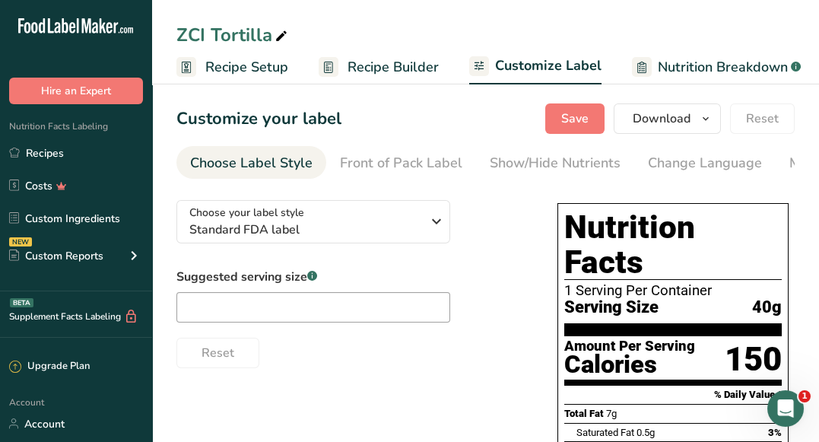
click at [804, 22] on div "New Features" at bounding box center [409, 221] width 819 height 442
click at [86, 151] on link "Recipes" at bounding box center [76, 152] width 152 height 29
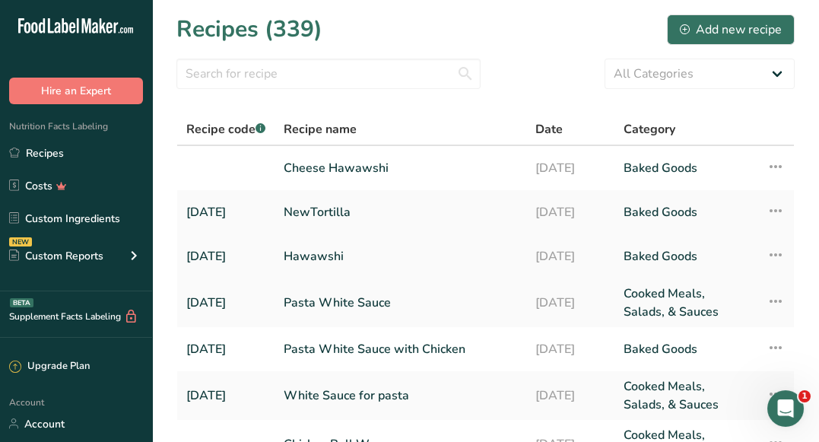
click at [335, 252] on link "Hawawshi" at bounding box center [400, 256] width 233 height 32
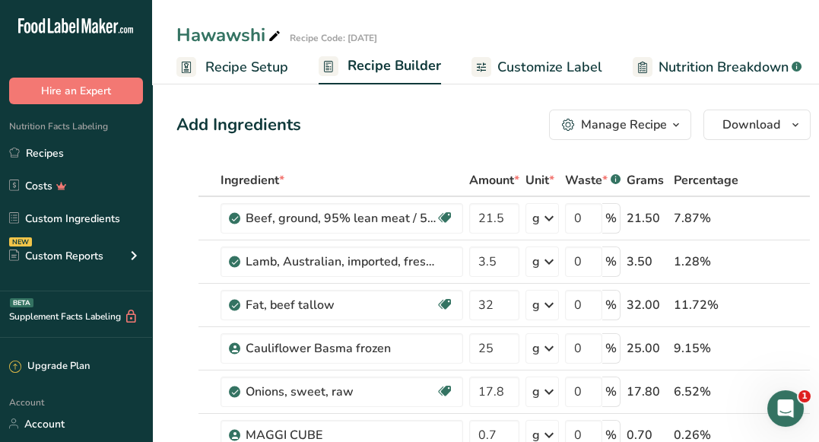
click at [548, 79] on link "Customize Label" at bounding box center [536, 67] width 131 height 34
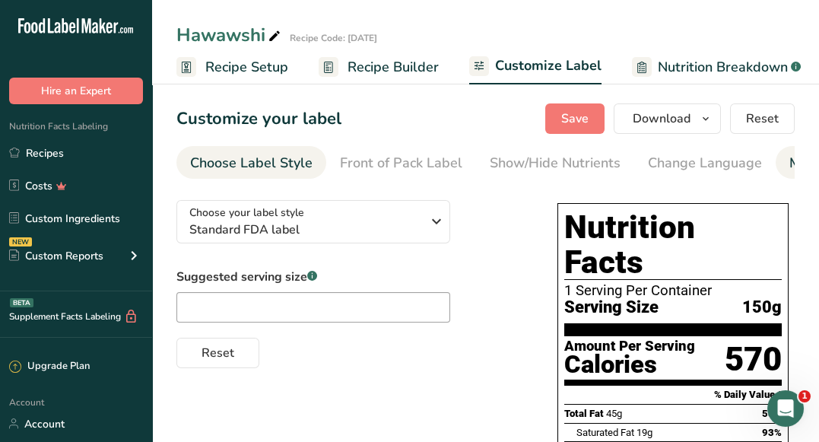
scroll to position [0, 297]
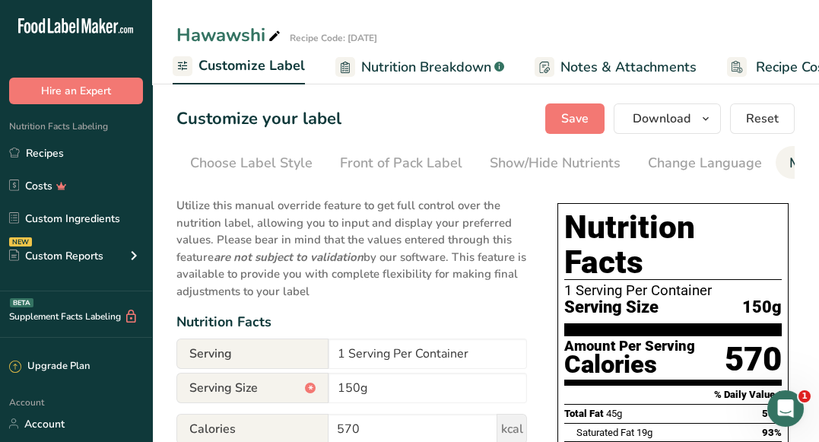
scroll to position [0, 486]
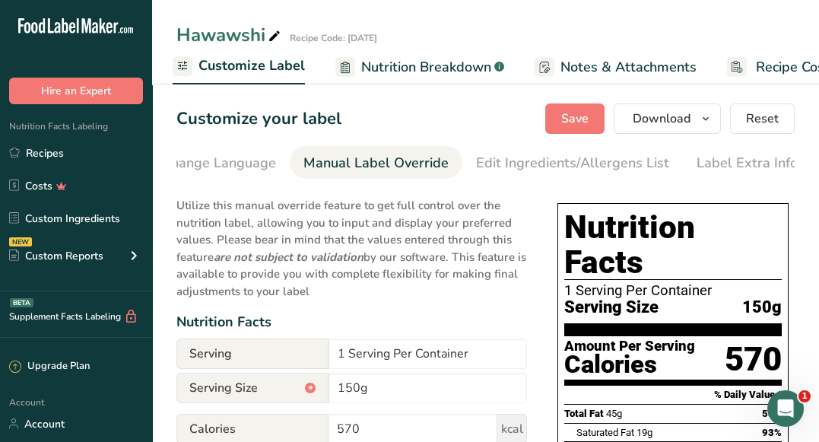
click at [787, 160] on li "Label Extra Info" at bounding box center [747, 162] width 128 height 33
click at [740, 156] on div "Label Extra Info" at bounding box center [746, 163] width 101 height 21
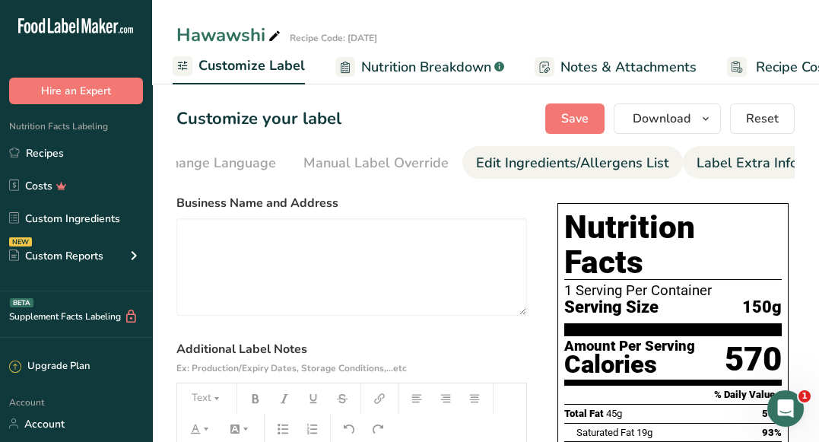
click at [623, 155] on div "Edit Ingredients/Allergens List" at bounding box center [572, 163] width 193 height 21
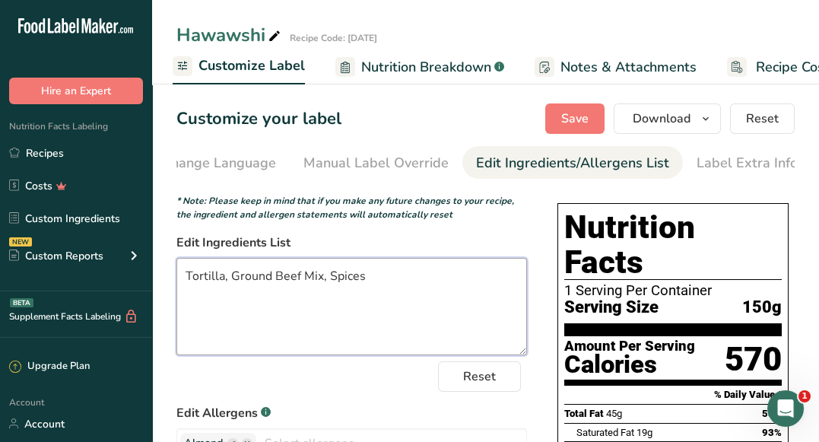
drag, startPoint x: 389, startPoint y: 274, endPoint x: 176, endPoint y: 274, distance: 212.9
click at [176, 274] on textarea "Tortilla, Ground Beef Mix, Spices" at bounding box center [351, 306] width 350 height 97
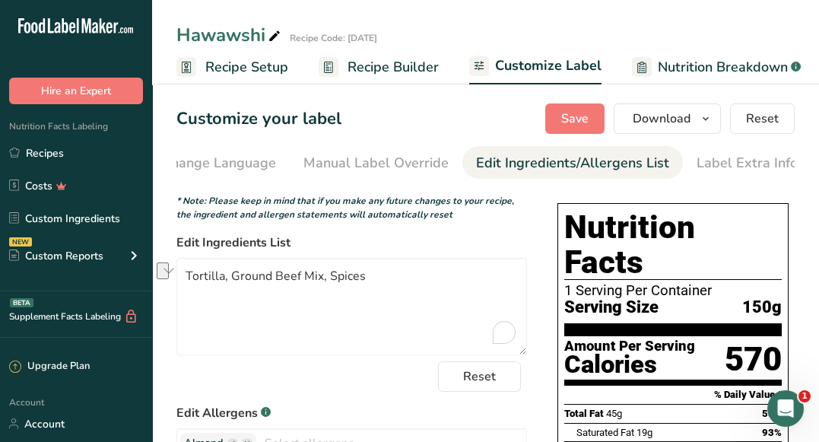
click at [354, 74] on span "Recipe Builder" at bounding box center [392, 67] width 91 height 21
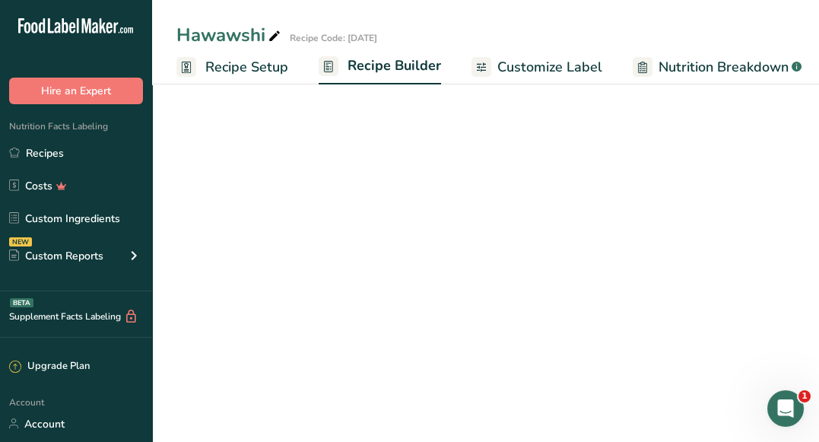
scroll to position [0, 146]
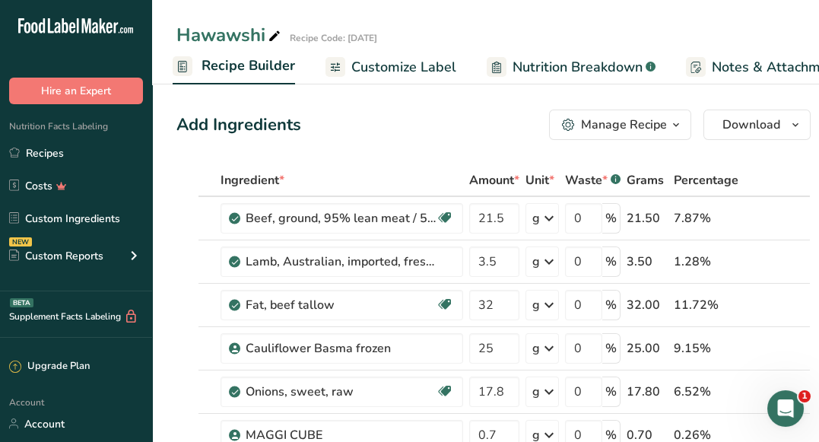
click at [581, 132] on div "Manage Recipe" at bounding box center [624, 125] width 86 height 18
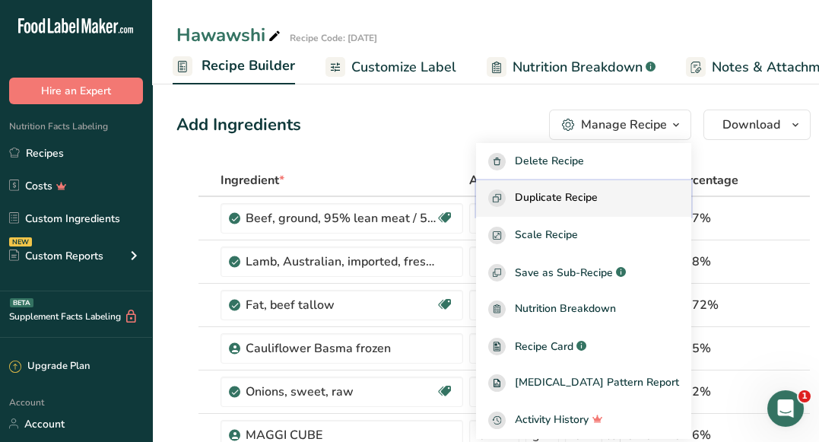
click at [574, 193] on span "Duplicate Recipe" at bounding box center [556, 197] width 83 height 17
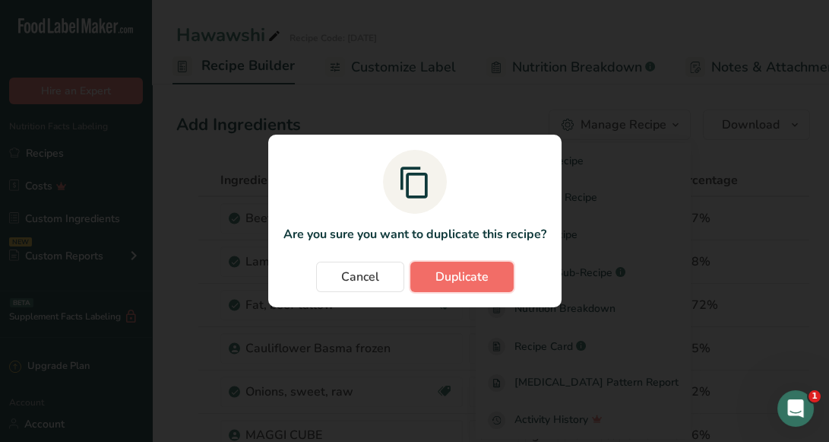
click at [468, 284] on span "Duplicate" at bounding box center [462, 277] width 53 height 18
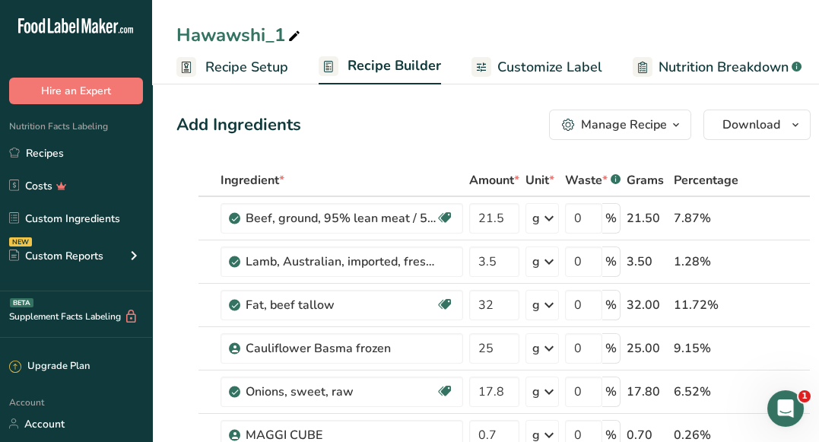
click at [290, 33] on icon at bounding box center [294, 36] width 14 height 21
click at [177, 33] on input "Hawawshi" at bounding box center [485, 34] width 618 height 27
type input "Spicy Hawawshi"
click at [319, 113] on div "Add Ingredients Manage Recipe Delete Recipe Duplicate Recipe Scale Recipe Save …" at bounding box center [493, 124] width 634 height 30
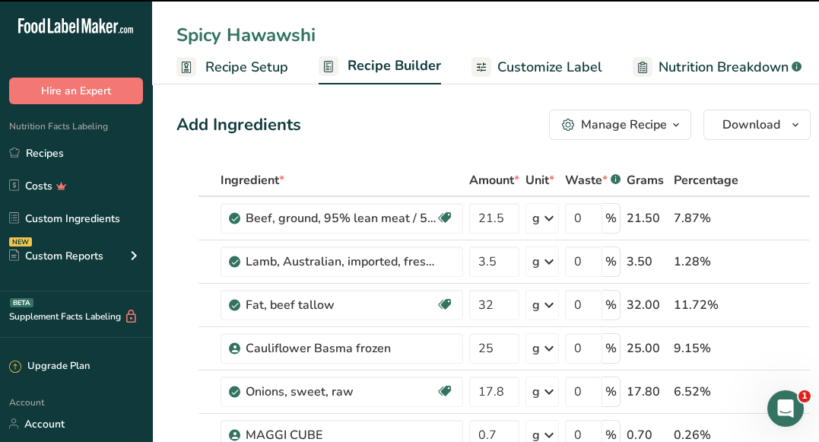
click at [211, 69] on span "Recipe Setup" at bounding box center [246, 67] width 83 height 21
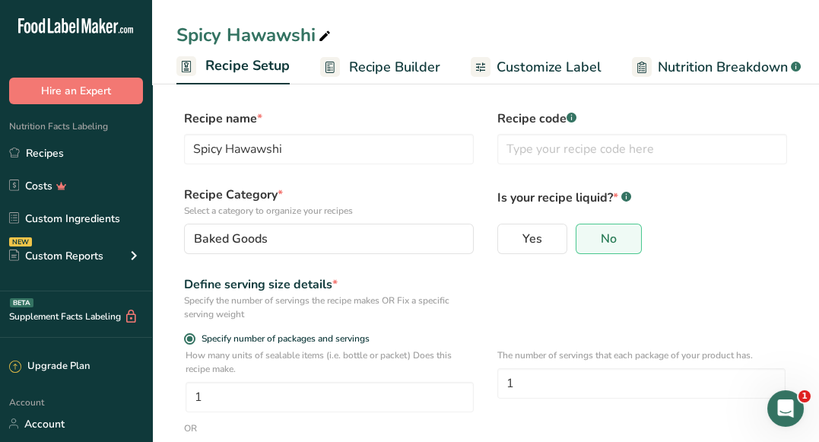
click at [368, 66] on span "Recipe Builder" at bounding box center [394, 67] width 91 height 21
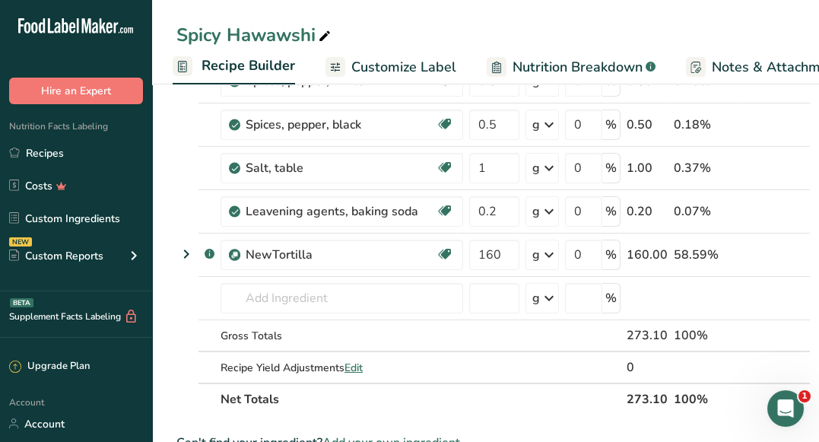
scroll to position [580, 0]
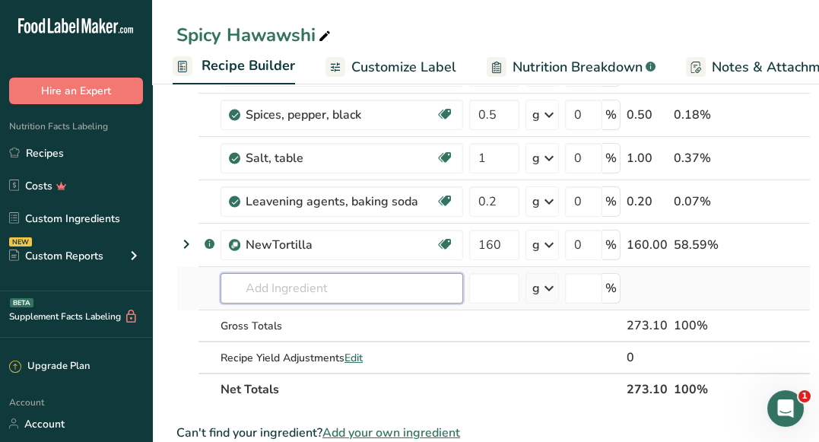
click at [341, 286] on input "text" at bounding box center [341, 288] width 243 height 30
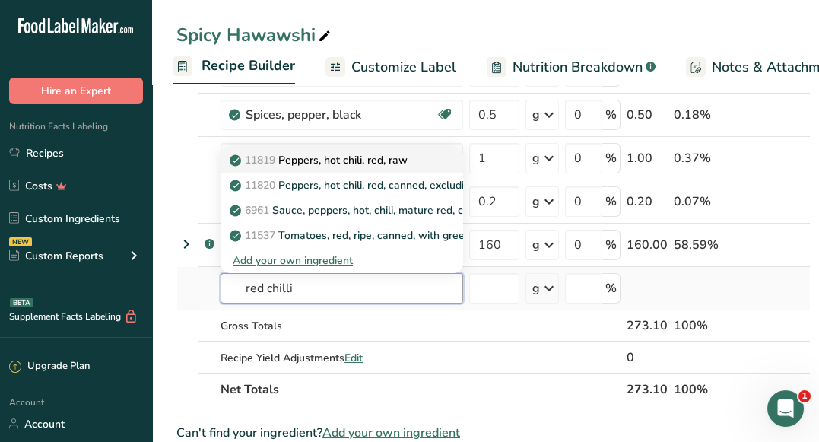
type input "red chilli"
click at [376, 166] on link "11819 Peppers, hot chili, red, raw" at bounding box center [341, 159] width 243 height 25
type input "Peppers, hot chili, red, raw"
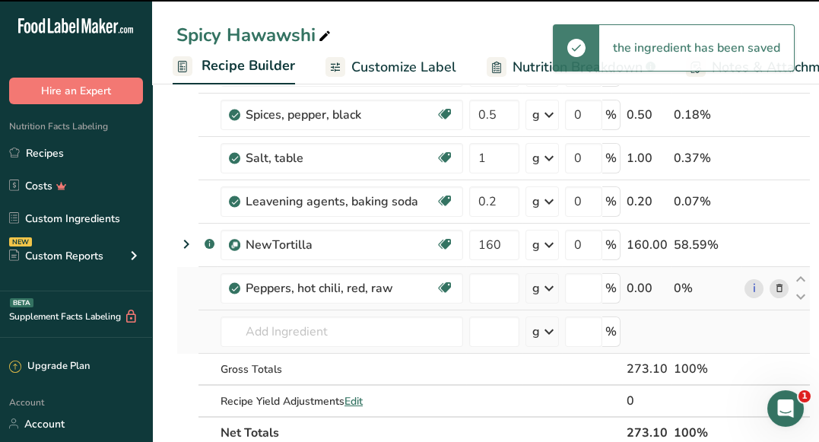
type input "0"
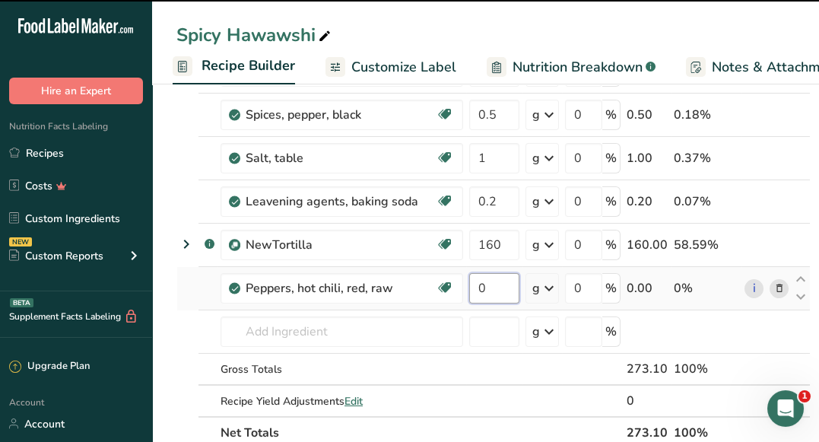
drag, startPoint x: 493, startPoint y: 279, endPoint x: 473, endPoint y: 281, distance: 20.6
click at [473, 281] on input "0" at bounding box center [494, 288] width 50 height 30
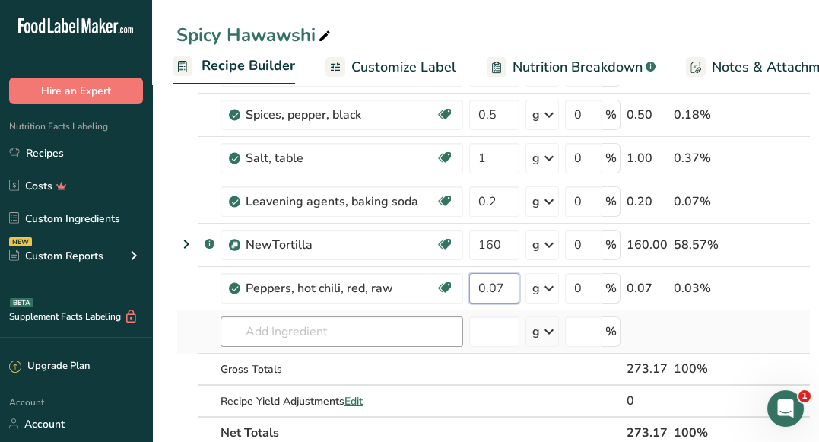
type input "0.07"
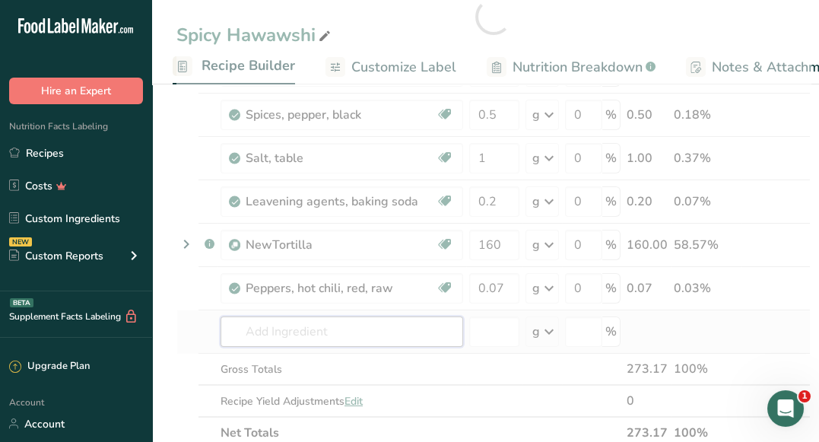
click at [328, 330] on div "Ingredient * Amount * Unit * Waste * .a-a{fill:#347362;}.b-a{fill:#fff;} Grams …" at bounding box center [493, 16] width 634 height 864
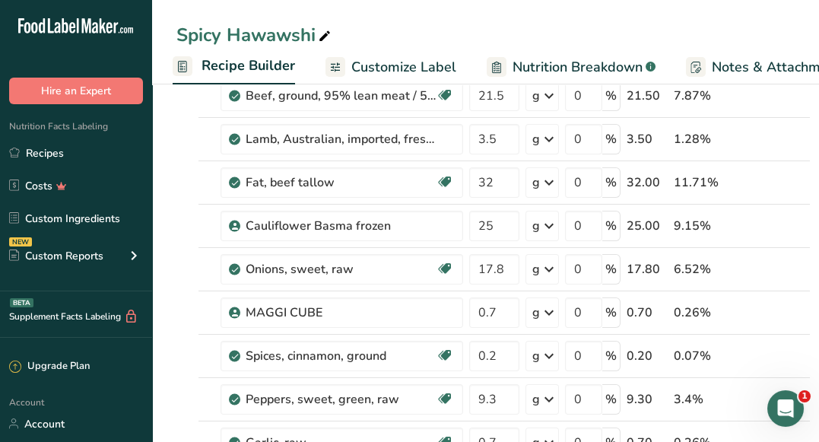
scroll to position [0, 0]
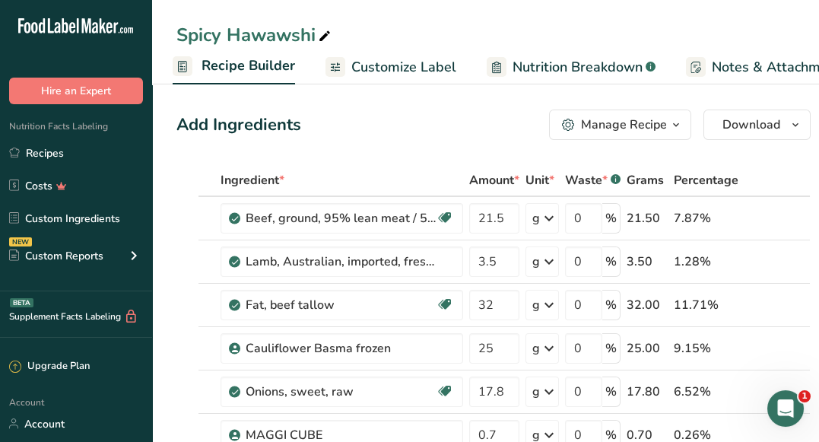
click at [398, 71] on span "Customize Label" at bounding box center [403, 67] width 105 height 21
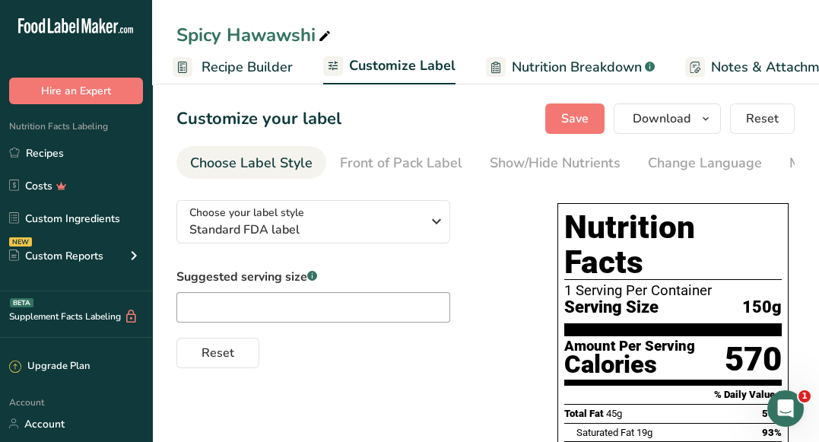
scroll to position [0, 297]
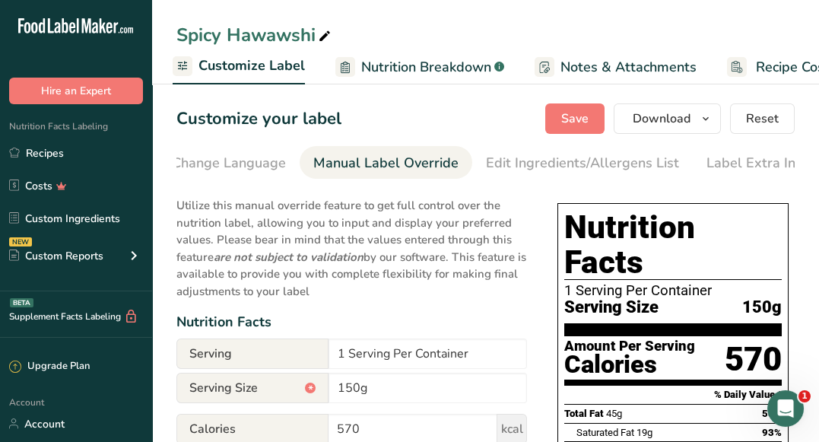
scroll to position [0, 486]
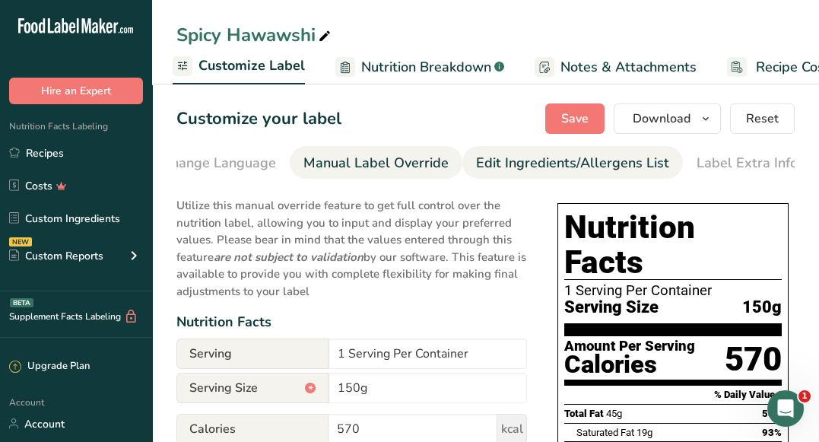
click at [604, 160] on div "Edit Ingredients/Allergens List" at bounding box center [572, 163] width 193 height 21
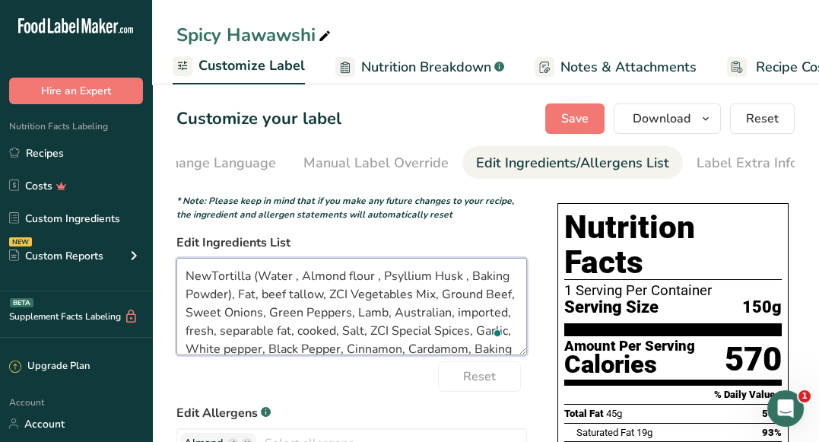
click at [453, 341] on textarea "NewTortilla (Water , Almond flour , Psyllium Husk , Baking Powder), Fat, beef t…" at bounding box center [351, 306] width 350 height 97
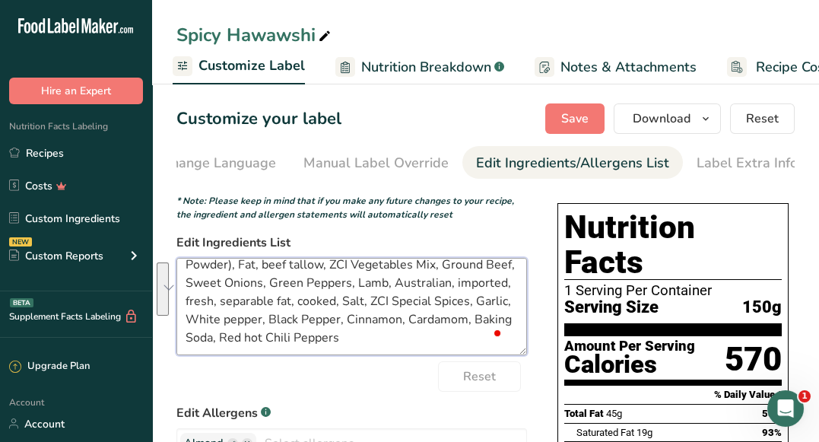
scroll to position [0, 0]
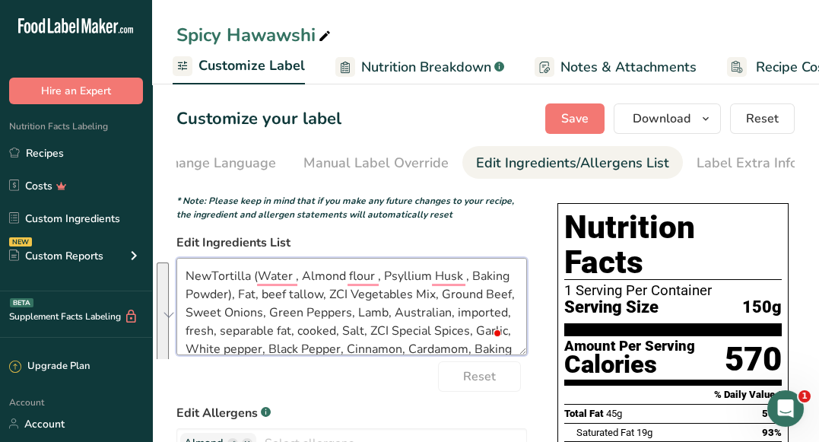
drag, startPoint x: 320, startPoint y: 343, endPoint x: 182, endPoint y: 263, distance: 159.8
click at [182, 263] on textarea "NewTortilla (Water , Almond flour , Psyllium Husk , Baking Powder), Fat, beef t…" at bounding box center [351, 306] width 350 height 97
paste textarea "Tortilla, Ground Beef Mix, Spices"
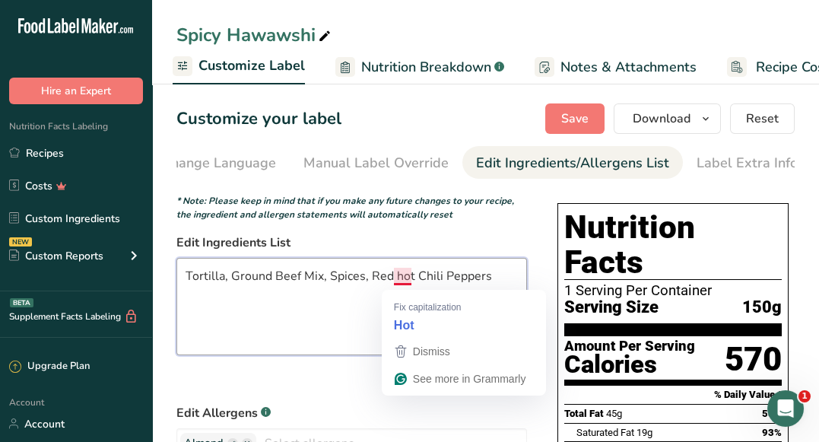
click at [404, 278] on textarea "Tortilla, Ground Beef Mix, Spices, Red hot Chili Peppers" at bounding box center [351, 306] width 350 height 97
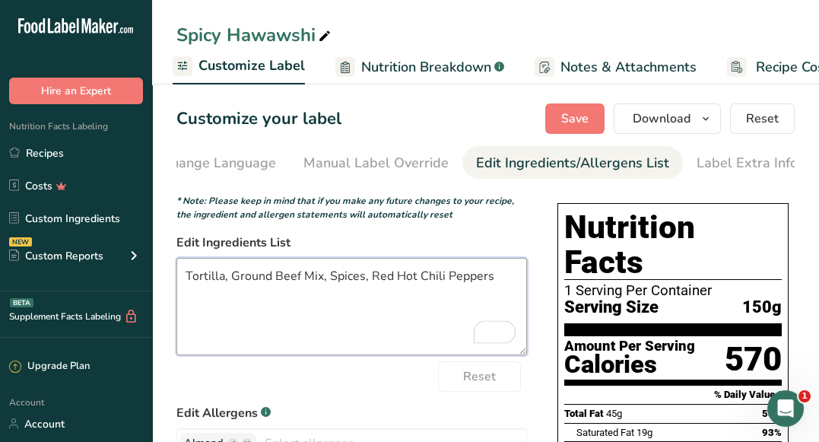
click at [487, 274] on textarea "Tortilla, Ground Beef Mix, Spices, Red Hot Chili Peppers" at bounding box center [351, 306] width 350 height 97
type textarea "Tortilla, Ground Beef Mix, Spices, Red Hot Chili Peppers"
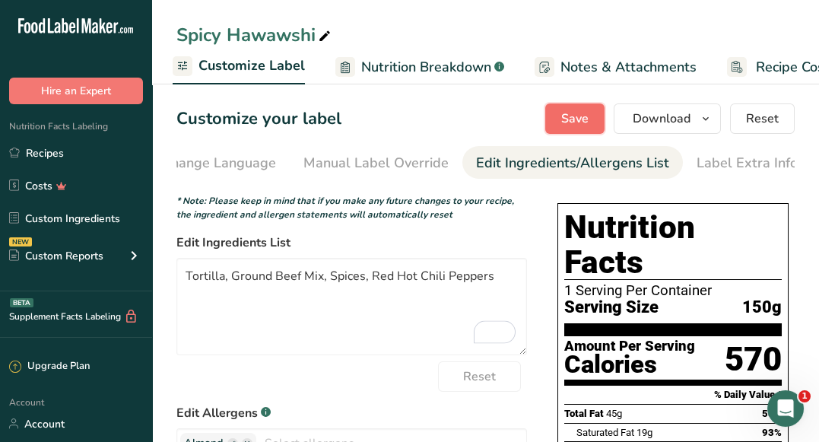
click at [579, 113] on span "Save" at bounding box center [574, 118] width 27 height 18
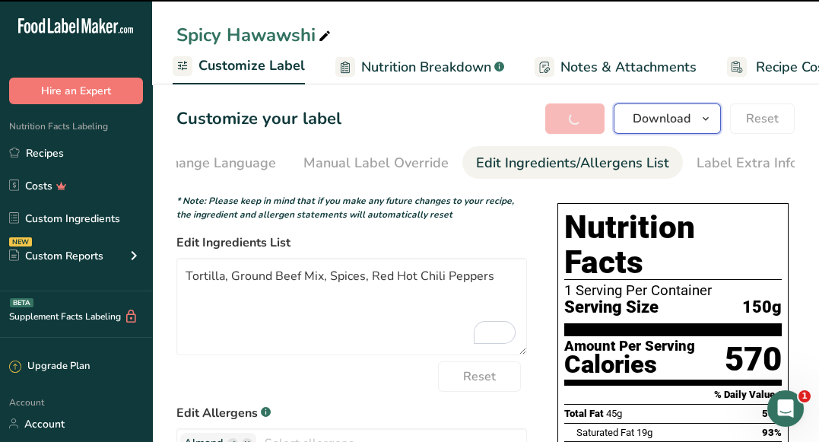
click at [636, 120] on span "Download" at bounding box center [662, 118] width 58 height 18
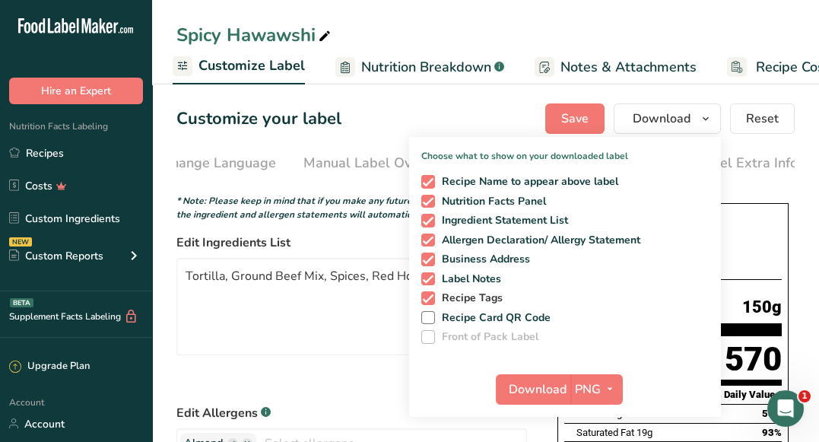
click at [461, 300] on span "Recipe Tags" at bounding box center [469, 298] width 68 height 14
click at [431, 300] on input "Recipe Tags" at bounding box center [426, 298] width 10 height 10
checkbox input "false"
click at [535, 395] on span "Download" at bounding box center [538, 389] width 58 height 18
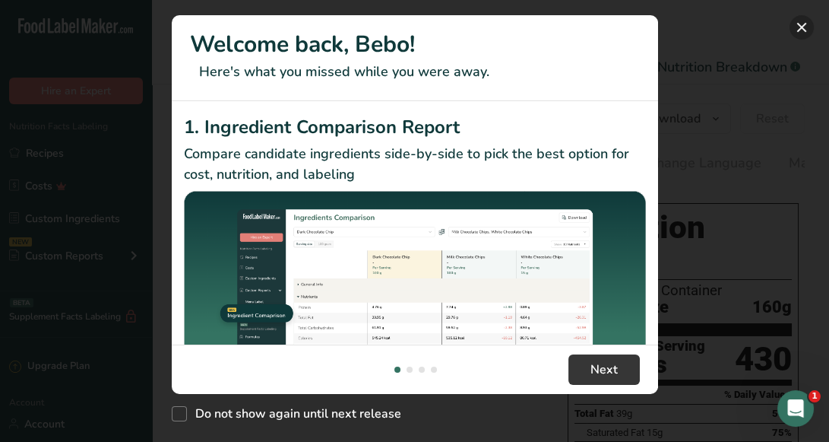
click at [803, 30] on button "New Features" at bounding box center [802, 27] width 24 height 24
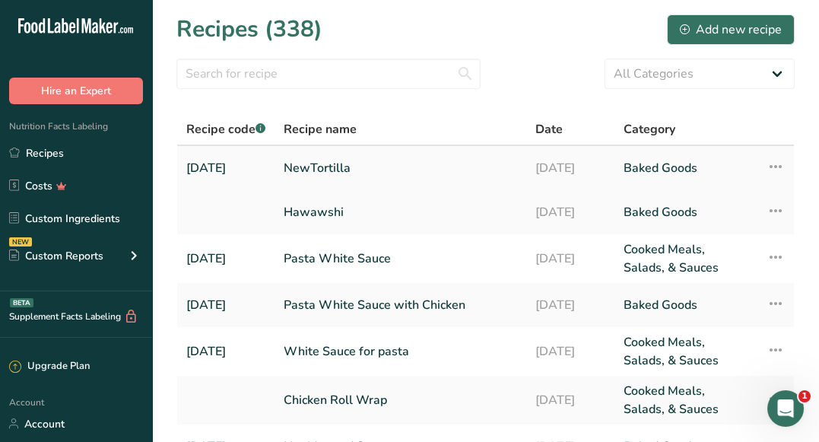
click at [339, 173] on link "NewTortilla" at bounding box center [400, 168] width 233 height 32
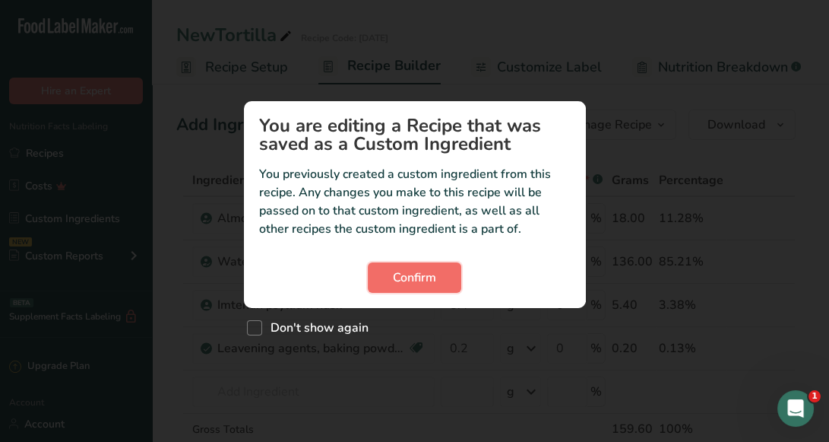
click at [424, 263] on button "Confirm" at bounding box center [415, 277] width 94 height 30
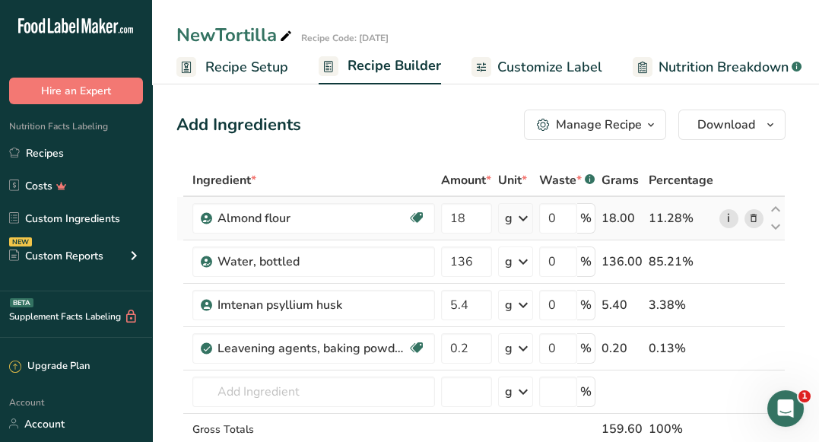
click at [729, 222] on link "i" at bounding box center [728, 218] width 19 height 19
click at [724, 303] on icon at bounding box center [728, 305] width 11 height 16
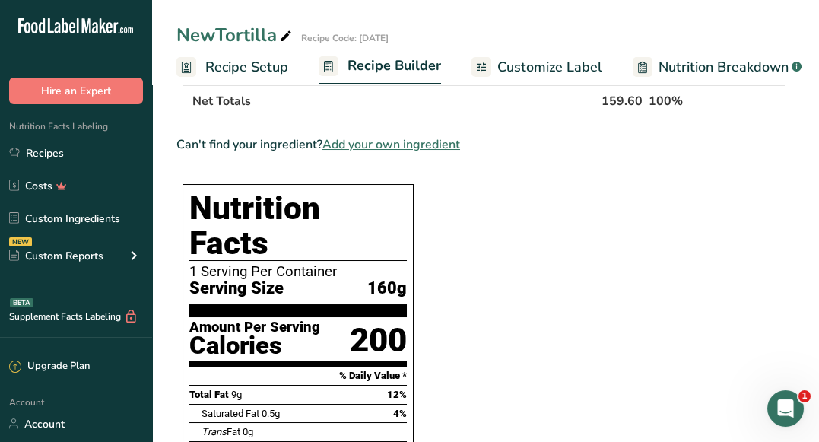
scroll to position [382, 0]
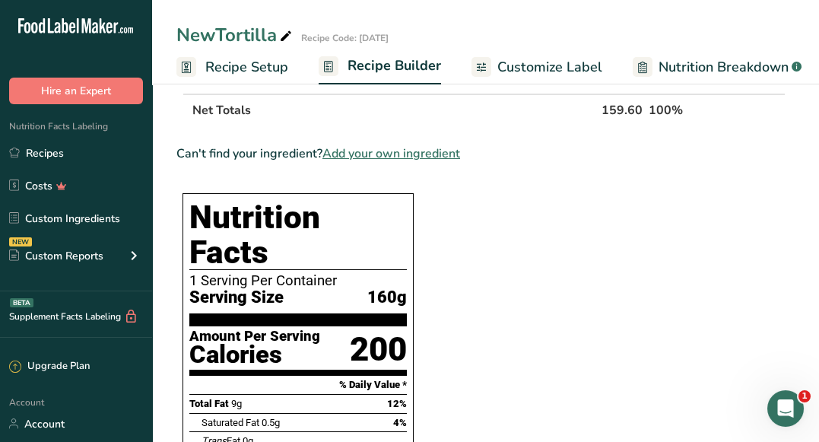
click at [433, 154] on span "Add your own ingredient" at bounding box center [391, 153] width 138 height 18
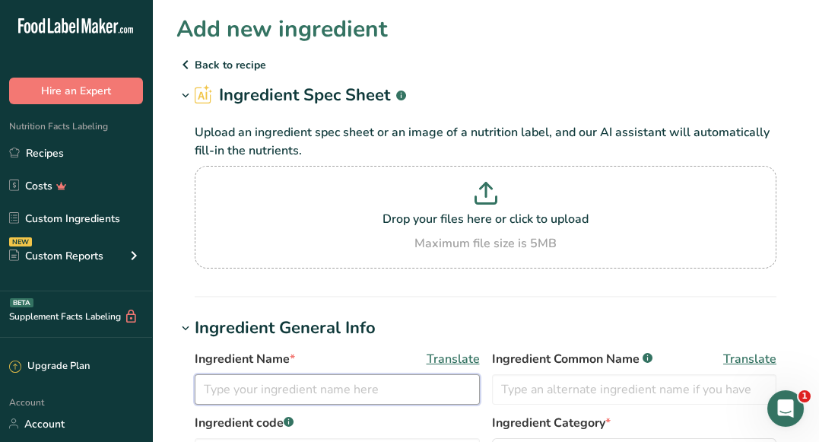
click at [299, 395] on input "text" at bounding box center [337, 389] width 285 height 30
type input "P"
paste input "psyllium husk"
type input "psyllium husk 2025"
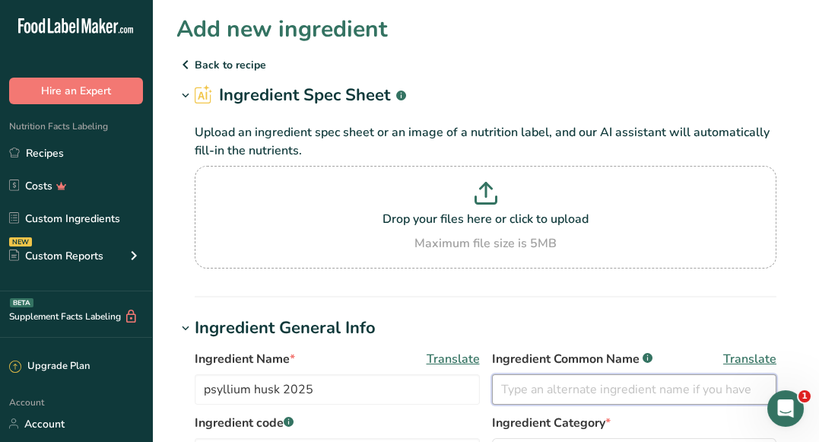
click at [544, 394] on input "text" at bounding box center [634, 389] width 285 height 30
paste input "psyllium husk"
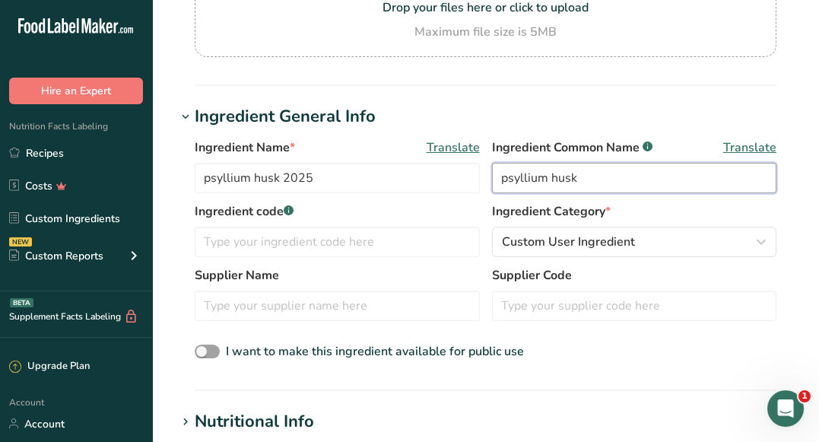
scroll to position [212, 0]
click at [513, 178] on input "psyllium husk" at bounding box center [634, 177] width 285 height 30
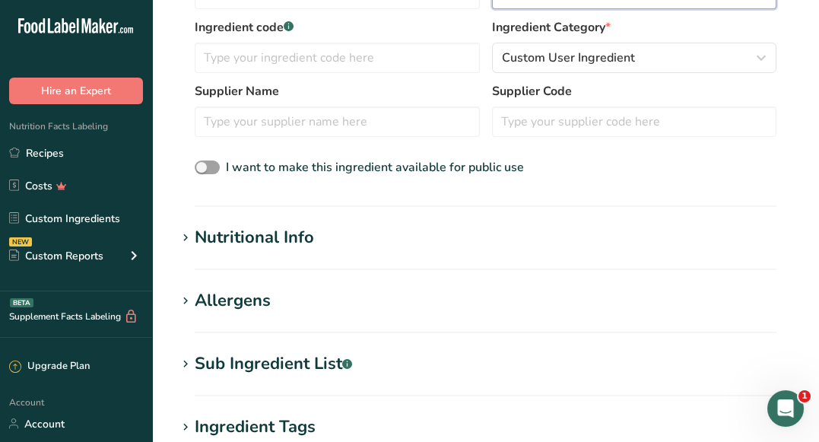
scroll to position [404, 0]
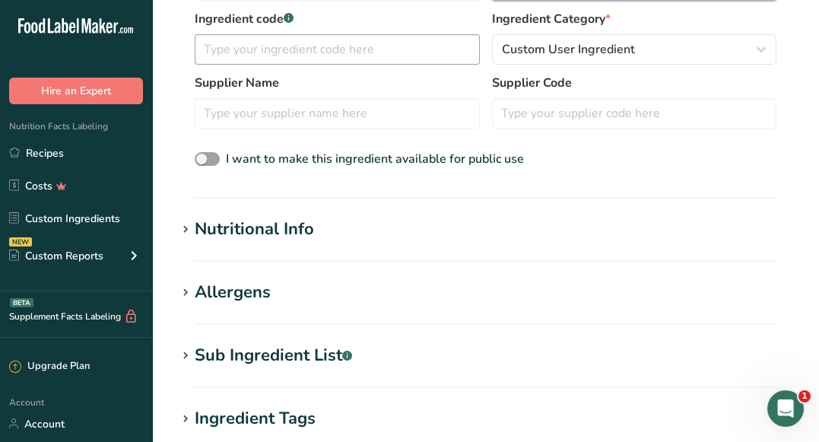
type input "Psyllium Husk"
click at [420, 52] on input "text" at bounding box center [337, 49] width 285 height 30
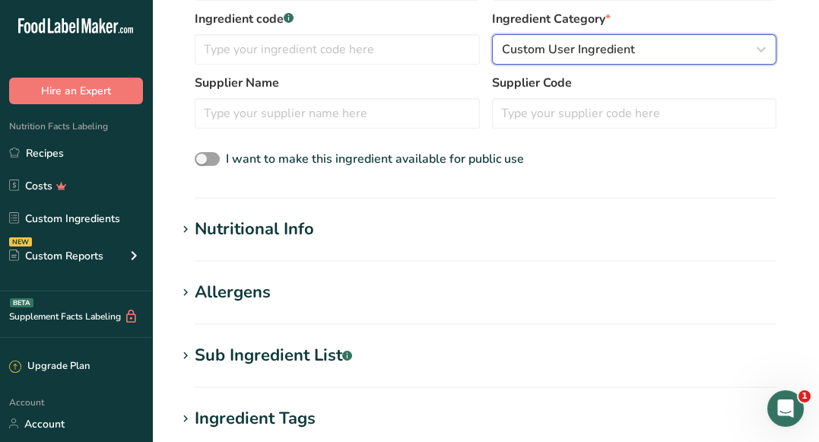
click at [607, 42] on span "Custom User Ingredient" at bounding box center [568, 49] width 133 height 18
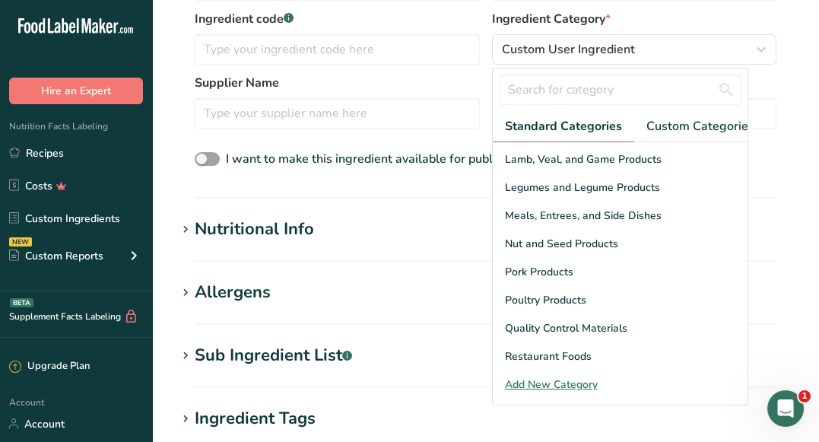
scroll to position [457, 0]
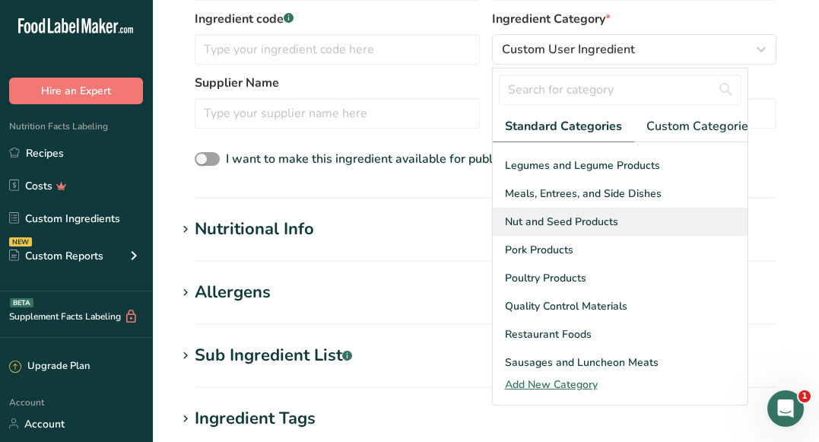
click at [576, 217] on span "Nut and Seed Products" at bounding box center [561, 222] width 113 height 16
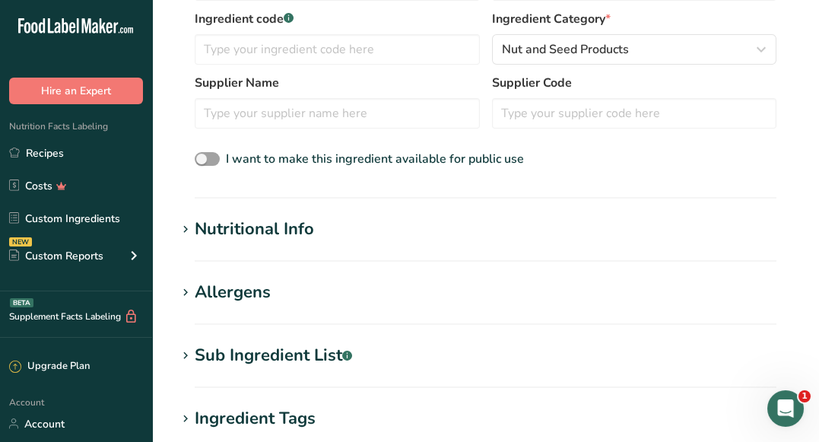
click at [328, 236] on h1 "Nutritional Info" at bounding box center [485, 229] width 618 height 25
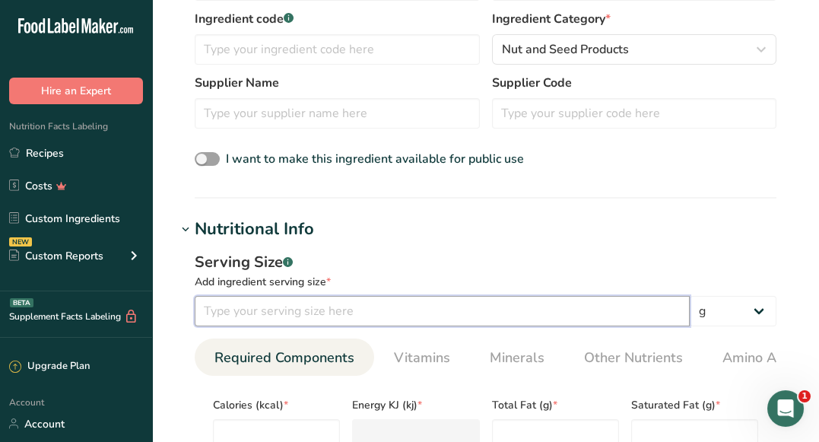
click at [255, 310] on input "number" at bounding box center [442, 311] width 495 height 30
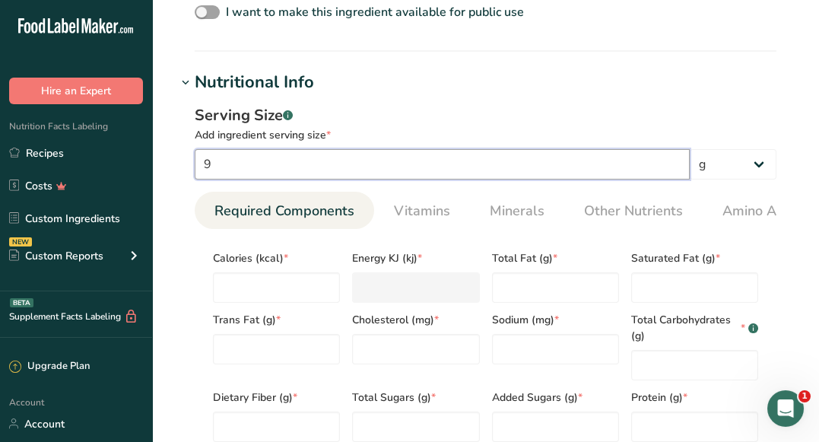
scroll to position [553, 0]
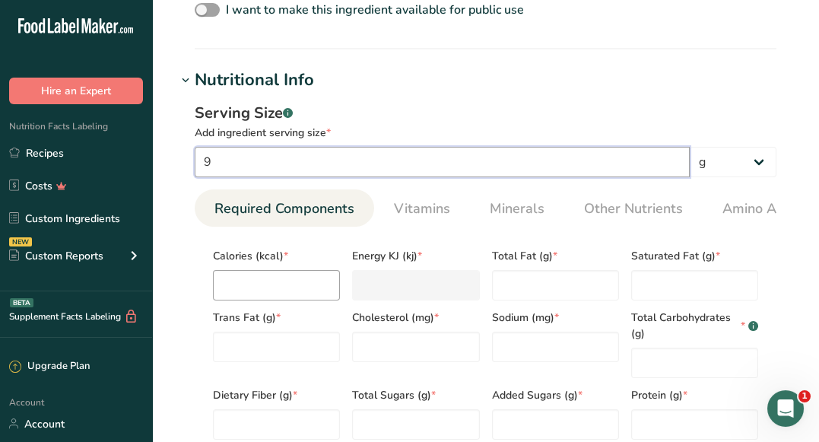
type input "9"
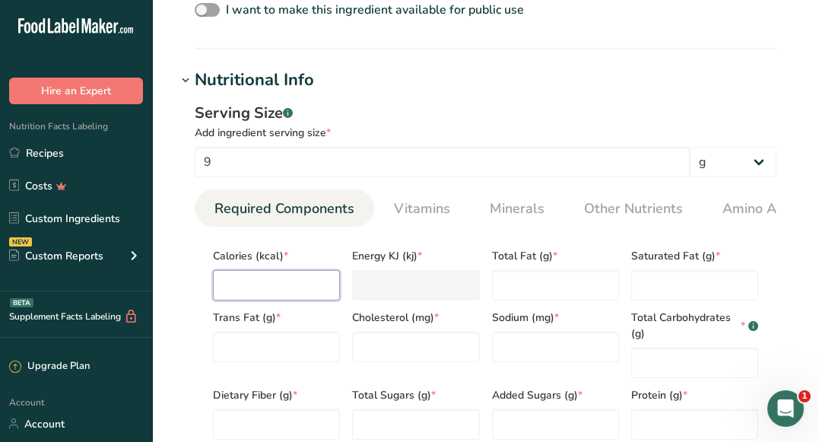
click at [296, 287] on input "number" at bounding box center [276, 285] width 127 height 30
type input "3"
type KJ "12.6"
type input "30"
type KJ "125.5"
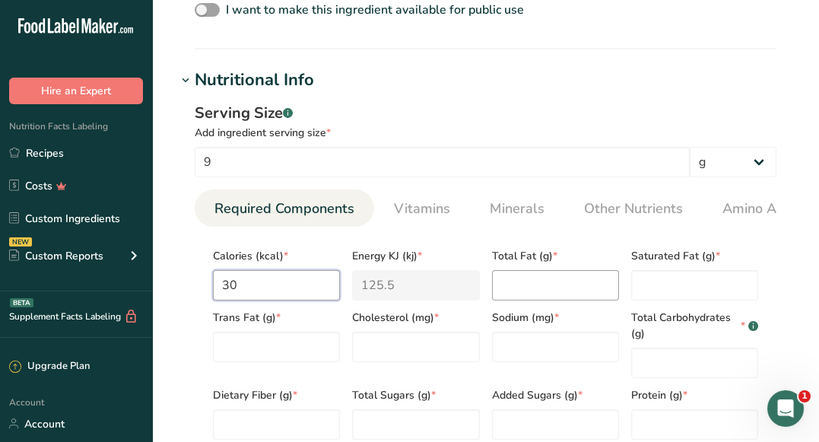
type input "30"
click at [524, 280] on Fat "number" at bounding box center [555, 285] width 127 height 30
type Fat "0"
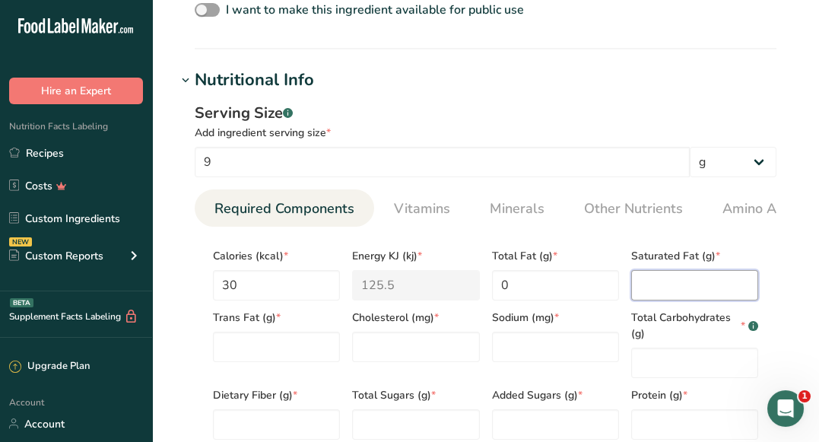
click at [670, 288] on Fat "number" at bounding box center [694, 285] width 127 height 30
type Fat "0"
click at [233, 357] on Fat "number" at bounding box center [276, 346] width 127 height 30
type Fat "0"
click at [404, 354] on input "number" at bounding box center [415, 346] width 127 height 30
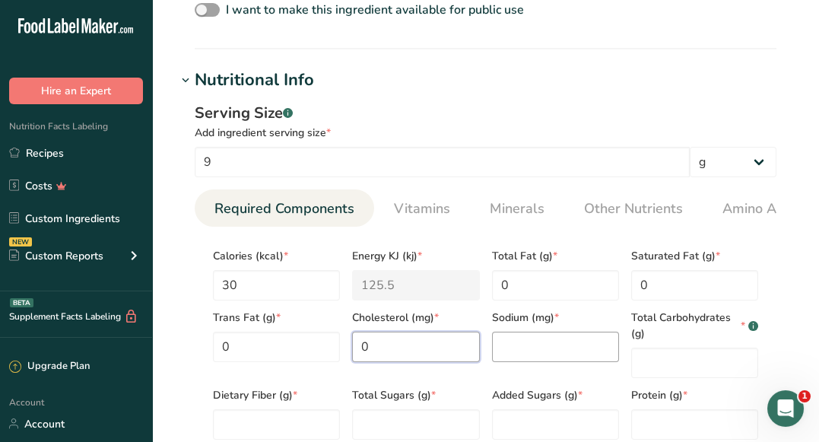
type input "0"
click at [525, 351] on input "number" at bounding box center [555, 346] width 127 height 30
type input "0"
click at [674, 360] on Carbohydrates "number" at bounding box center [694, 362] width 127 height 30
type Carbohydrates "8"
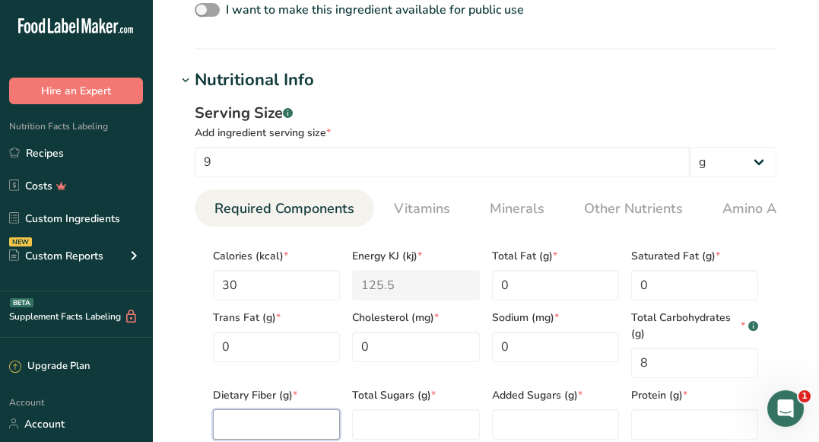
click at [286, 419] on Fiber "number" at bounding box center [276, 424] width 127 height 30
type Fiber "7"
click at [424, 423] on Sugars "number" at bounding box center [415, 424] width 127 height 30
type Sugars "0"
click at [558, 417] on Sugars "number" at bounding box center [555, 424] width 127 height 30
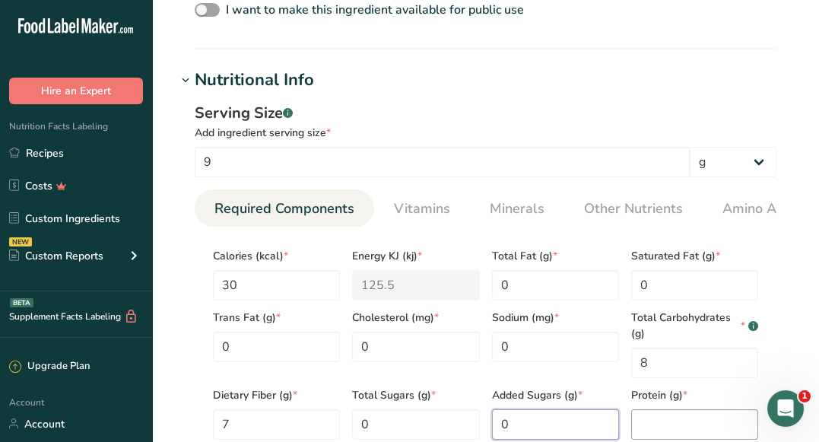
type Sugars "0"
click at [671, 420] on input "number" at bounding box center [694, 424] width 127 height 30
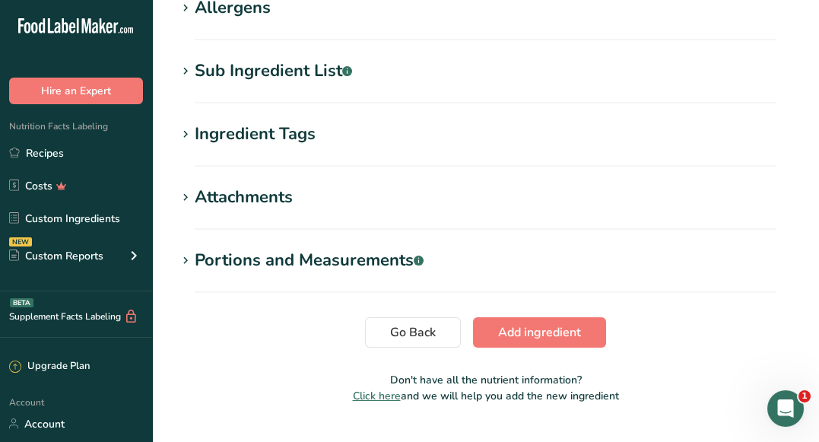
scroll to position [1093, 0]
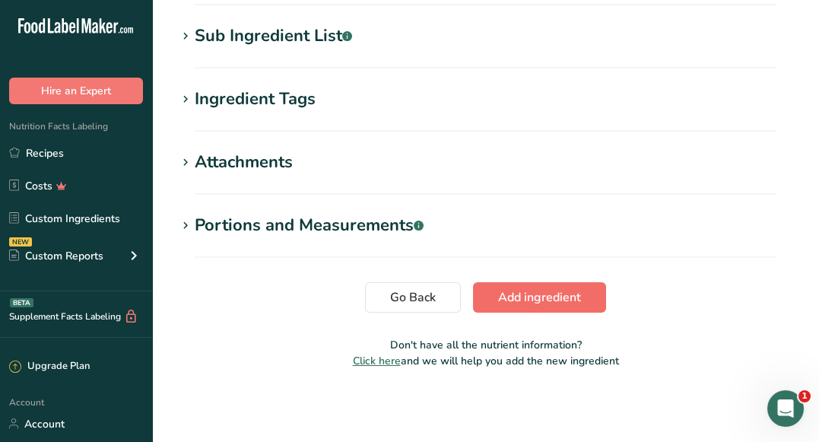
type input "0"
click at [573, 300] on span "Add ingredient" at bounding box center [539, 297] width 83 height 18
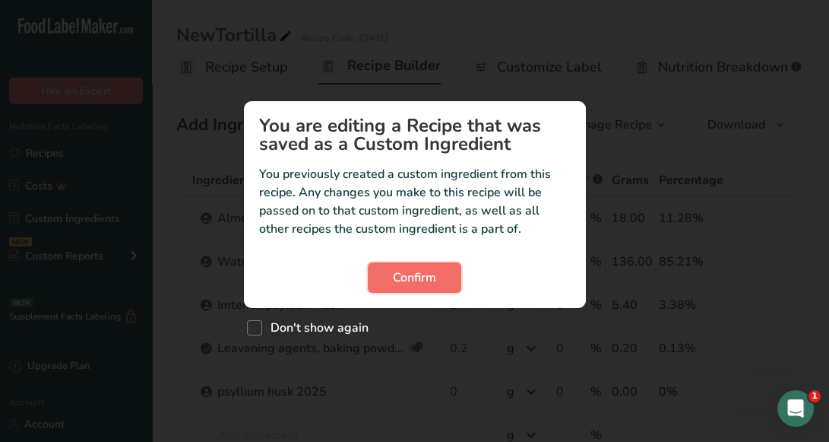
click at [404, 273] on span "Confirm" at bounding box center [414, 277] width 43 height 18
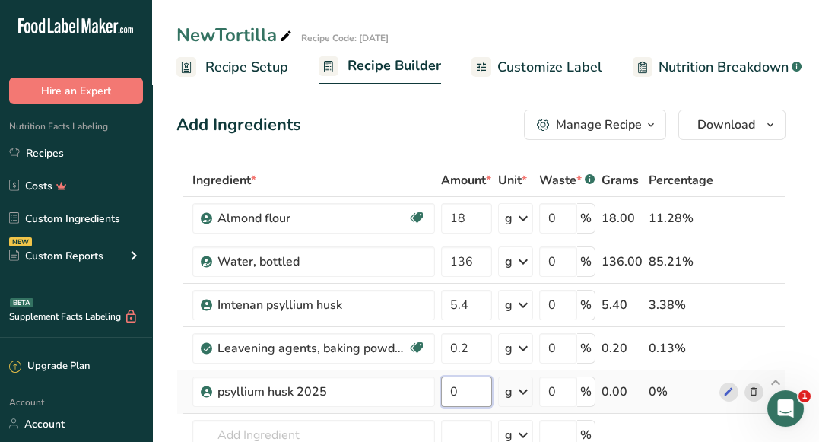
drag, startPoint x: 467, startPoint y: 386, endPoint x: 451, endPoint y: 386, distance: 16.0
click at [451, 386] on input "0" at bounding box center [466, 391] width 51 height 30
type input "5.4"
click at [750, 301] on div "Ingredient * Amount * Unit * Waste * .a-a{fill:#347362;}.b-a{fill:#fff;} Grams …" at bounding box center [480, 358] width 609 height 388
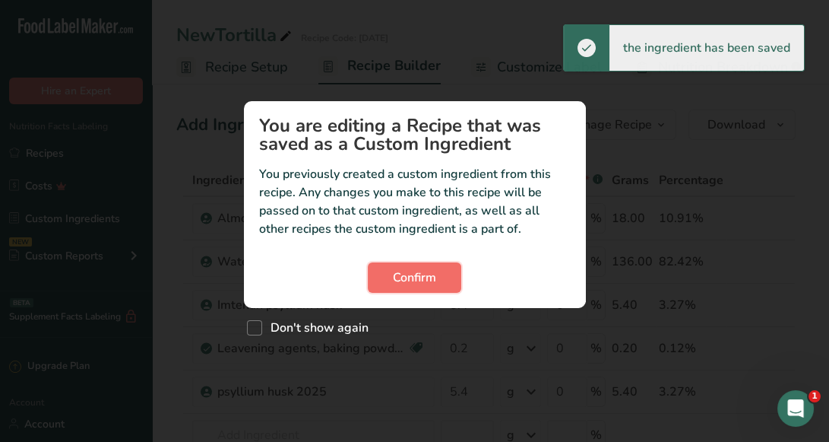
click at [396, 280] on span "Confirm" at bounding box center [414, 277] width 43 height 18
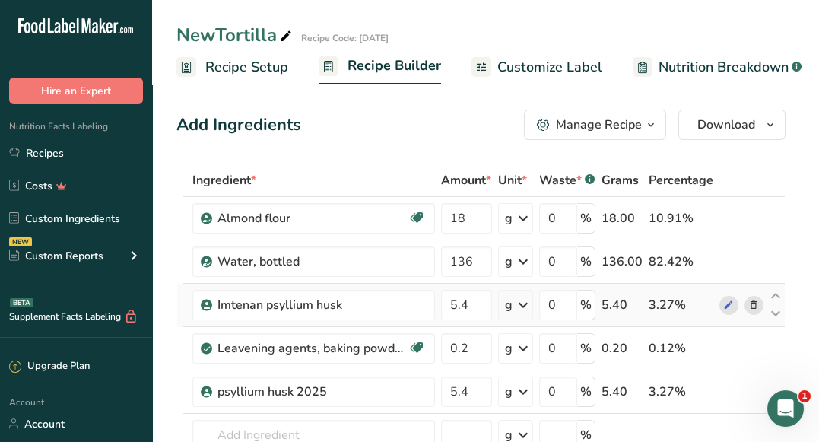
click at [750, 304] on icon at bounding box center [753, 305] width 11 height 16
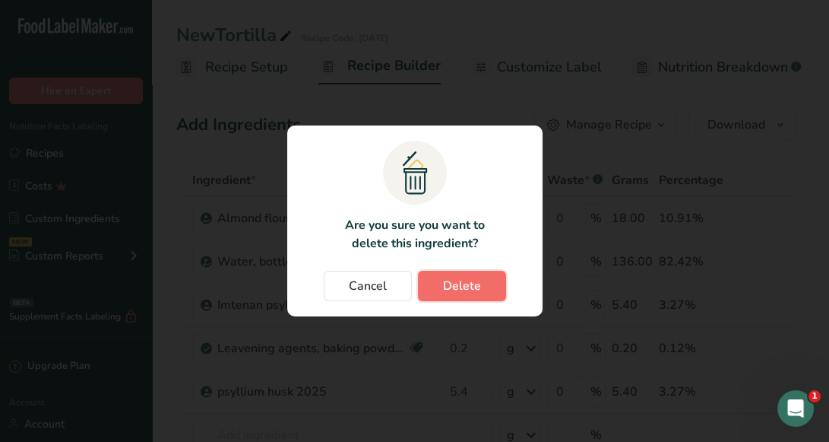
click at [484, 286] on button "Delete" at bounding box center [462, 286] width 88 height 30
type input "0.2"
type input "5.4"
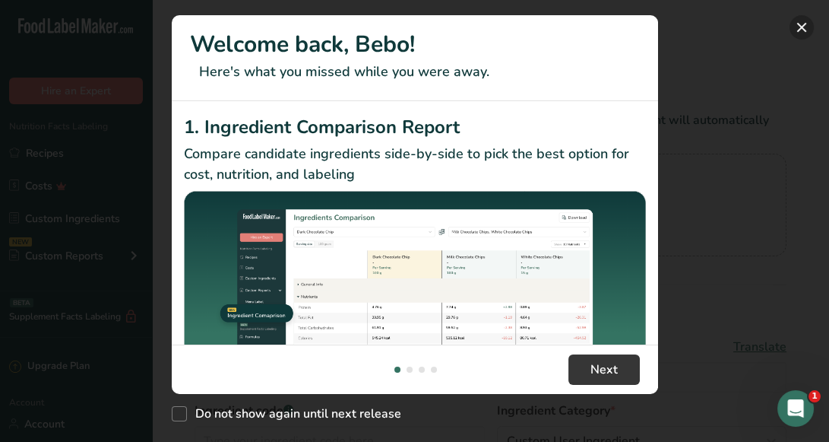
click at [804, 27] on button "New Features" at bounding box center [802, 27] width 24 height 24
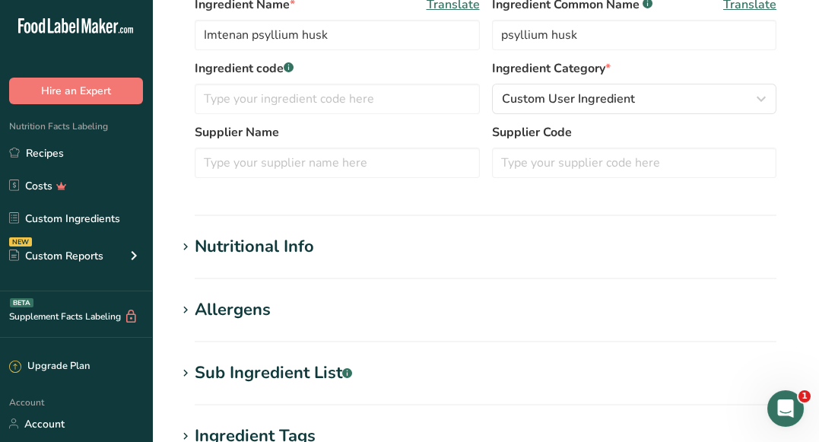
scroll to position [341, 0]
click at [301, 241] on div "Nutritional Info" at bounding box center [254, 247] width 119 height 25
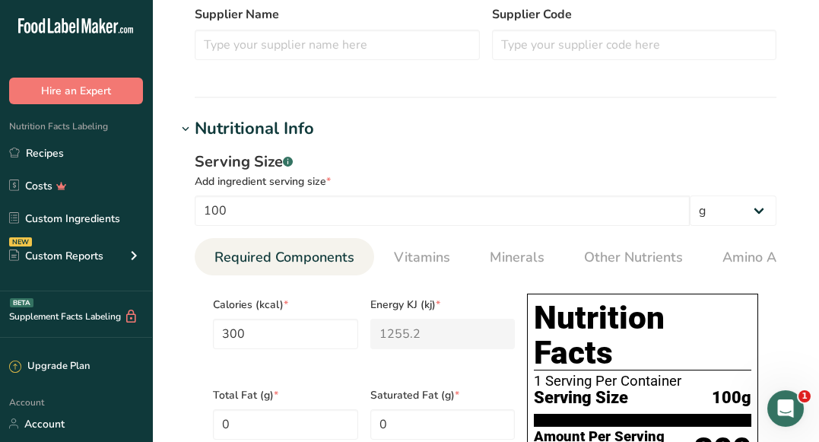
scroll to position [532, 0]
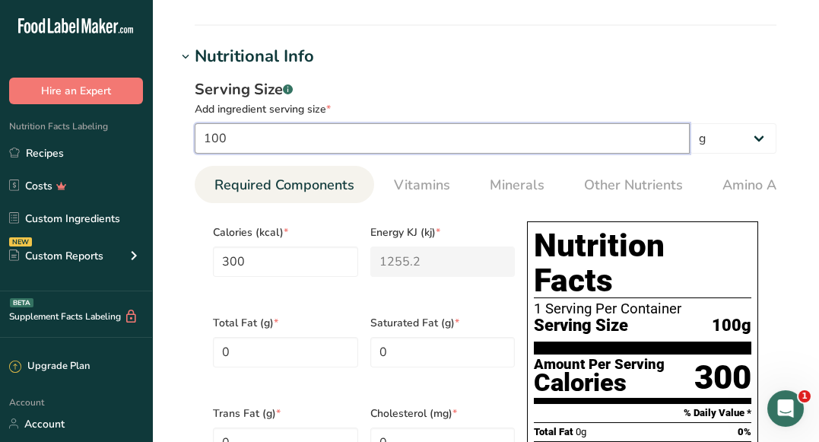
drag, startPoint x: 230, startPoint y: 144, endPoint x: 196, endPoint y: 135, distance: 34.9
click at [195, 135] on input "100" at bounding box center [442, 138] width 495 height 30
type input "9"
type input "27"
type KJ "112.968"
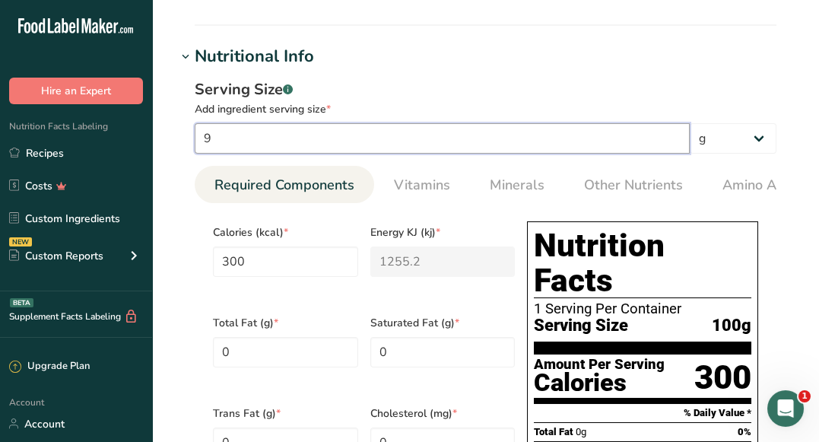
type Carbohydrates "8.55"
type Fiber "8.55"
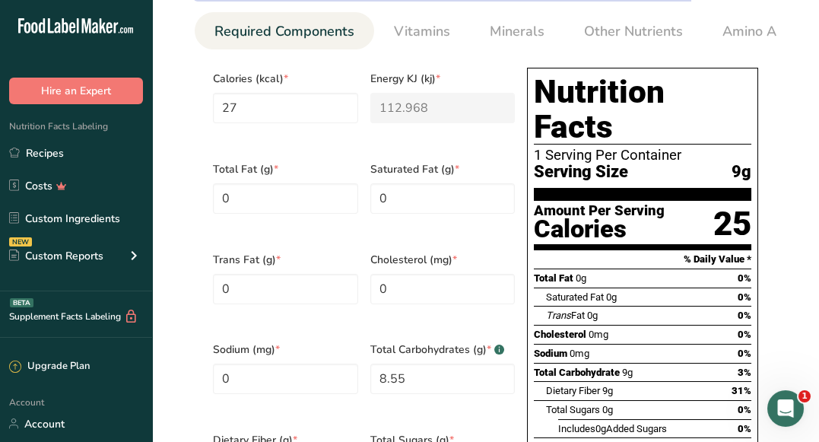
scroll to position [687, 0]
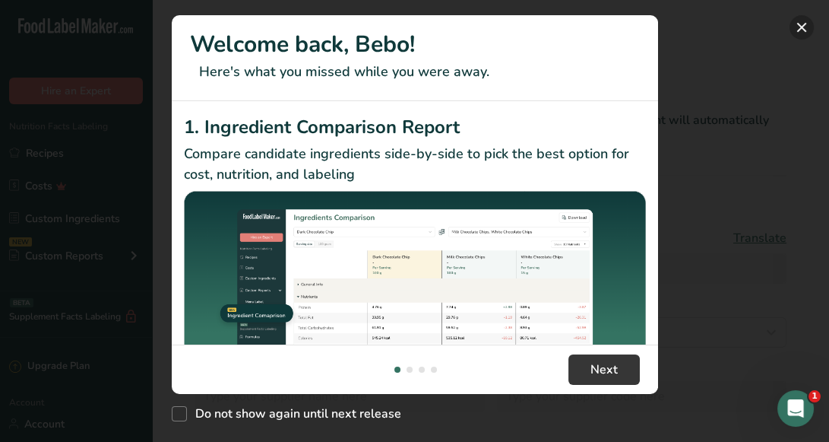
click at [802, 32] on button "New Features" at bounding box center [802, 27] width 24 height 24
click at [802, 29] on button "New Features" at bounding box center [802, 27] width 24 height 24
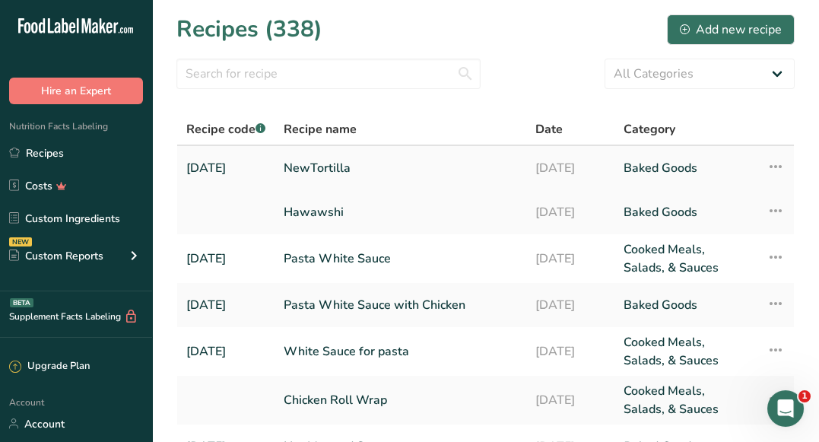
click at [316, 169] on link "NewTortilla" at bounding box center [400, 168] width 233 height 32
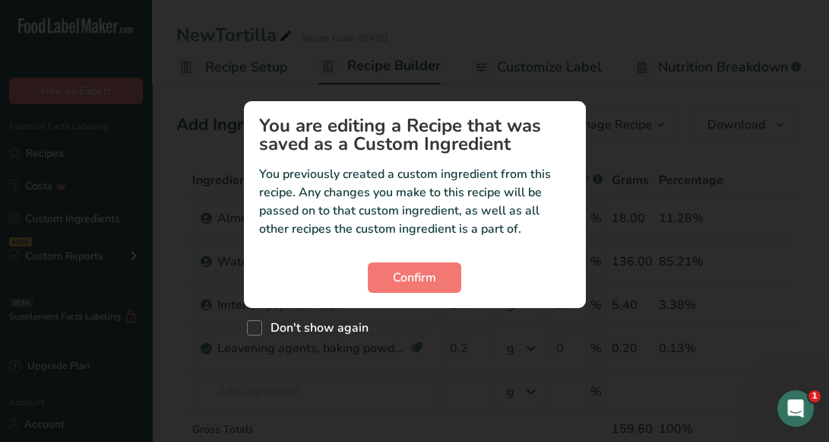
click at [656, 226] on div "Custom ingredient modal" at bounding box center [414, 221] width 829 height 442
click at [398, 282] on span "Confirm" at bounding box center [414, 277] width 43 height 18
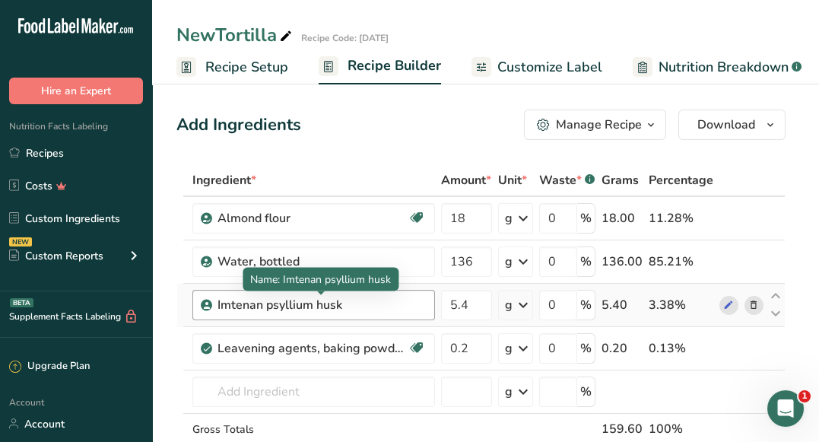
drag, startPoint x: 264, startPoint y: 302, endPoint x: 365, endPoint y: 301, distance: 101.1
click at [366, 301] on div "Imtenan psyllium husk" at bounding box center [312, 305] width 190 height 18
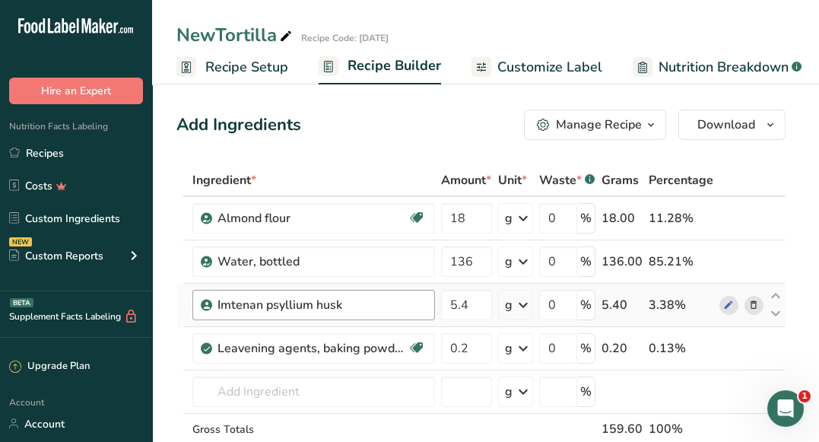
copy div "psyllium husk"
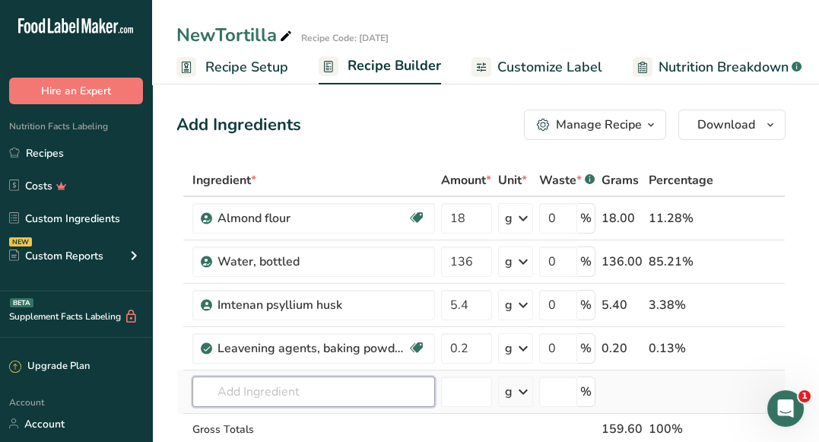
click at [357, 384] on input "text" at bounding box center [313, 391] width 243 height 30
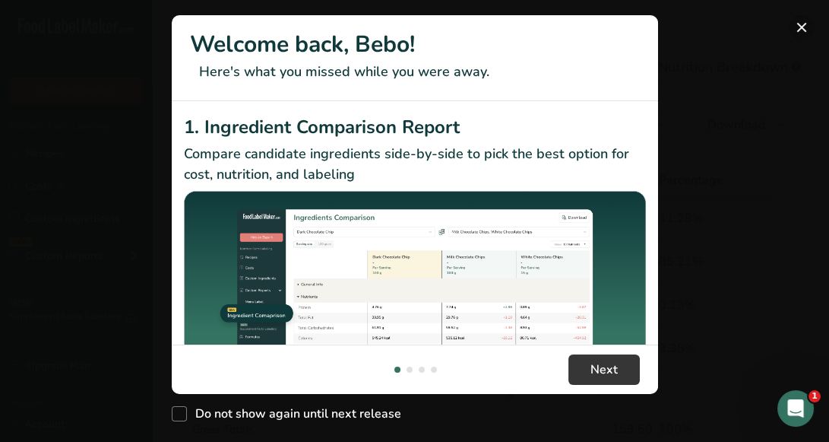
click at [798, 34] on button "New Features" at bounding box center [802, 27] width 24 height 24
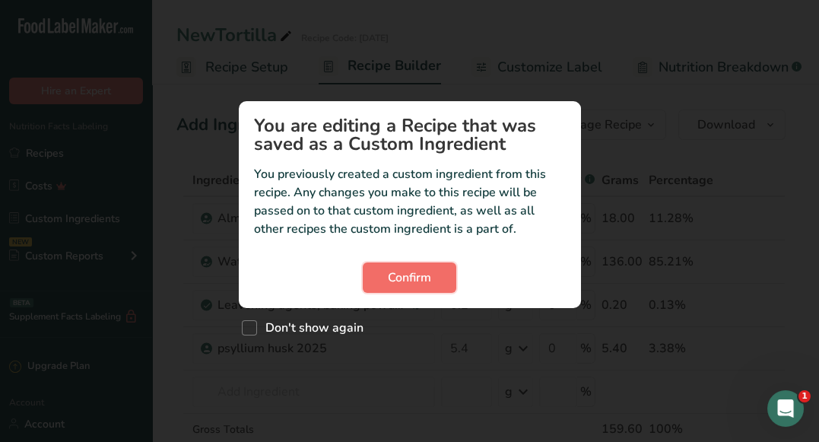
click at [431, 271] on button "Confirm" at bounding box center [410, 277] width 94 height 30
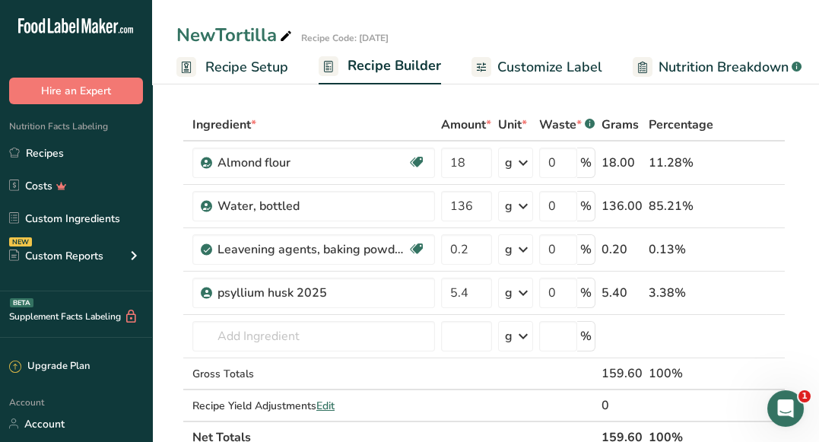
scroll to position [53, 0]
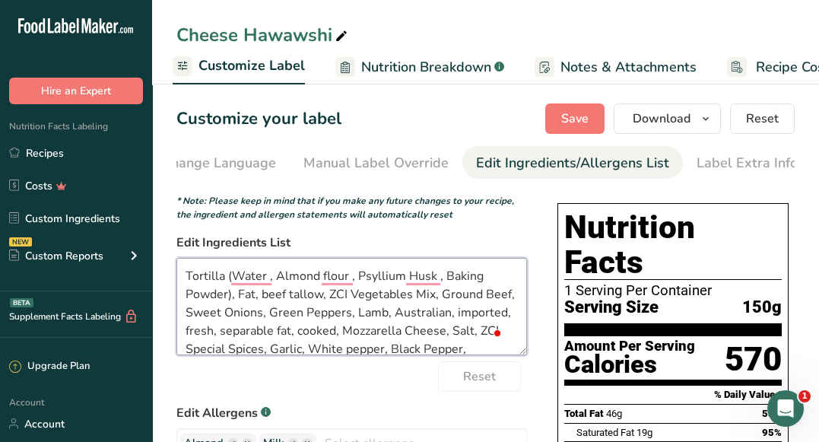
scroll to position [30, 0]
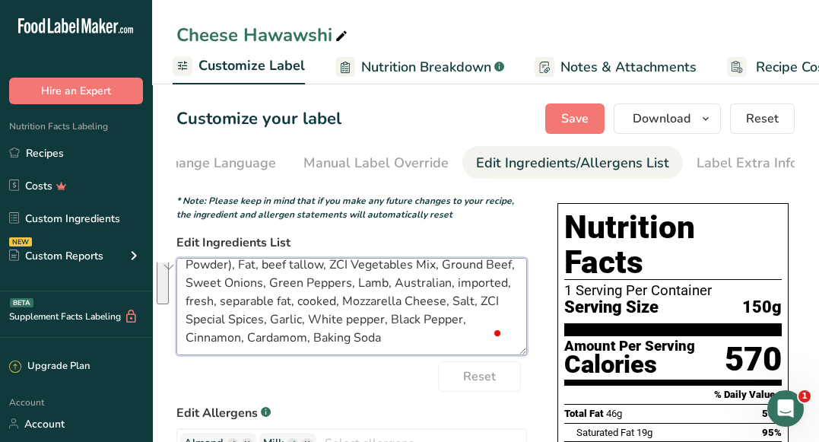
drag, startPoint x: 182, startPoint y: 274, endPoint x: 394, endPoint y: 301, distance: 213.9
click at [394, 301] on textarea "Tortilla (Water , Almond flour , Psyllium Husk , Baking Powder), Fat, beef tall…" at bounding box center [351, 306] width 350 height 97
paste textarea ", Ground Beef Mix, Spices"
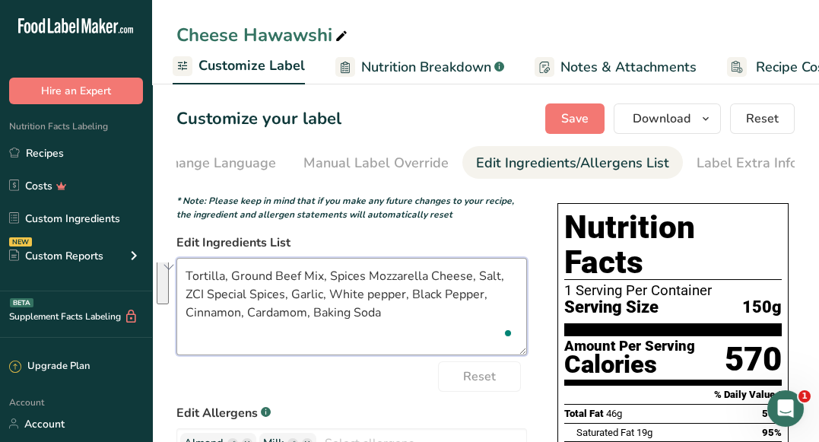
scroll to position [0, 0]
drag, startPoint x: 415, startPoint y: 329, endPoint x: 466, endPoint y: 285, distance: 67.4
click at [466, 285] on textarea "Tortilla, Ground Beef Mix, Spices Mozzarella Cheese, Salt, ZCI Special Spices, …" at bounding box center [351, 306] width 350 height 97
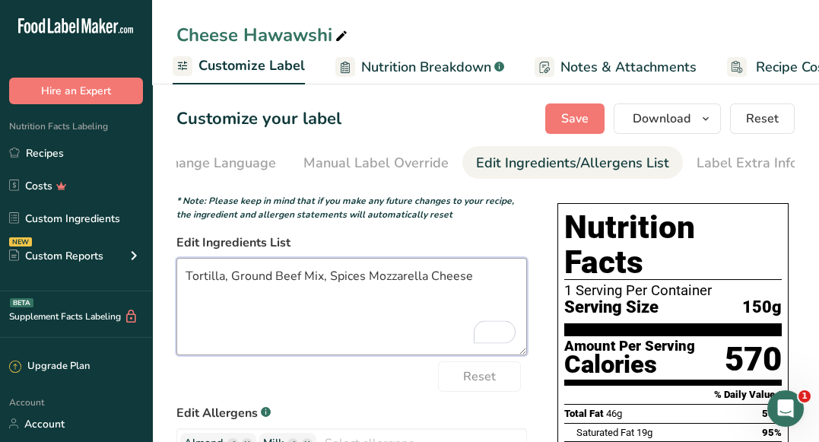
click at [364, 278] on textarea "Tortilla, Ground Beef Mix, Spices Mozzarella Cheese" at bounding box center [351, 306] width 350 height 97
click at [452, 321] on textarea "Tortilla, Ground Beef Mix, Spices, Mozzarella Cheese" at bounding box center [351, 306] width 350 height 97
type textarea "Tortilla, Ground Beef Mix, Spices, Mozzarella Cheese"
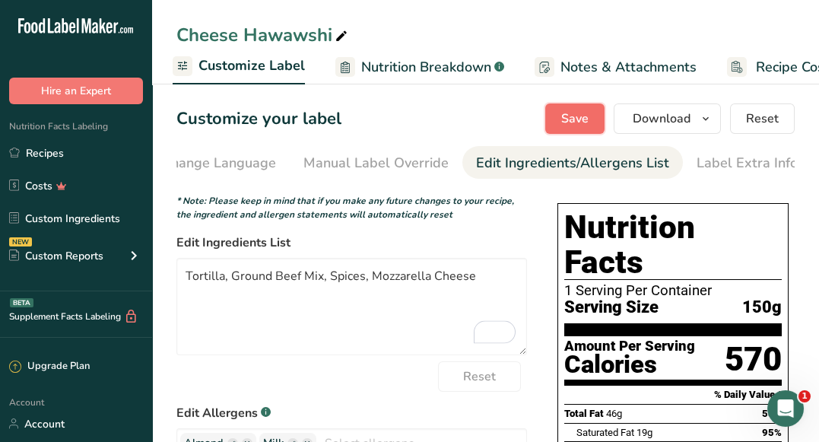
click at [560, 123] on button "Save" at bounding box center [574, 118] width 59 height 30
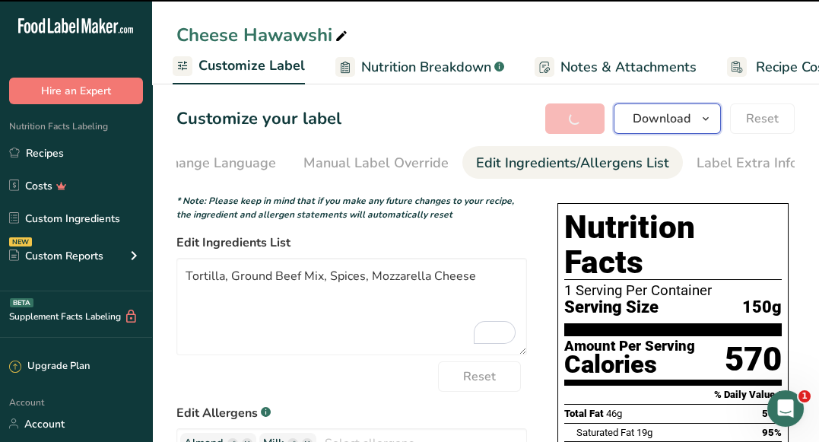
click at [633, 116] on button "Download" at bounding box center [667, 118] width 107 height 30
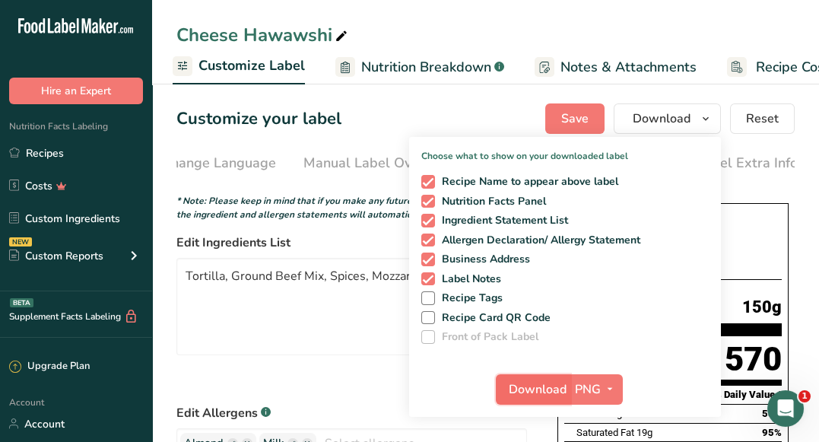
click at [521, 385] on span "Download" at bounding box center [538, 389] width 58 height 18
click at [492, 103] on div "Customize your label Save Download Choose what to show on your downloaded label…" at bounding box center [485, 118] width 618 height 30
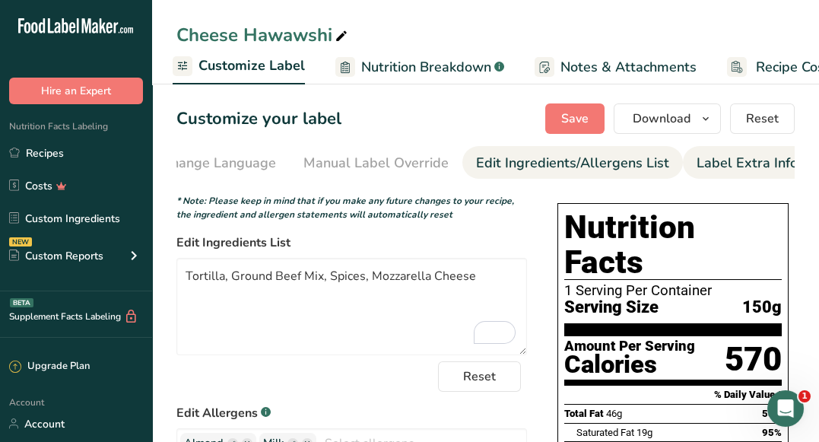
click at [728, 171] on div "Label Extra Info" at bounding box center [746, 163] width 101 height 21
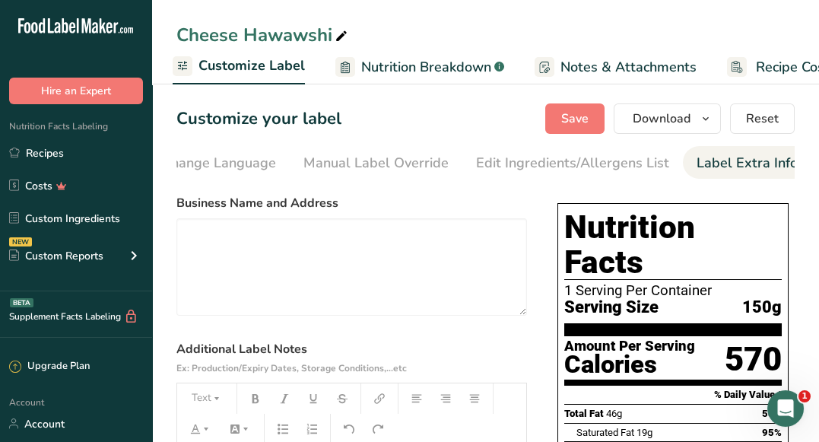
click at [807, 430] on div at bounding box center [807, 430] width 0 height 0
